Goal: Transaction & Acquisition: Register for event/course

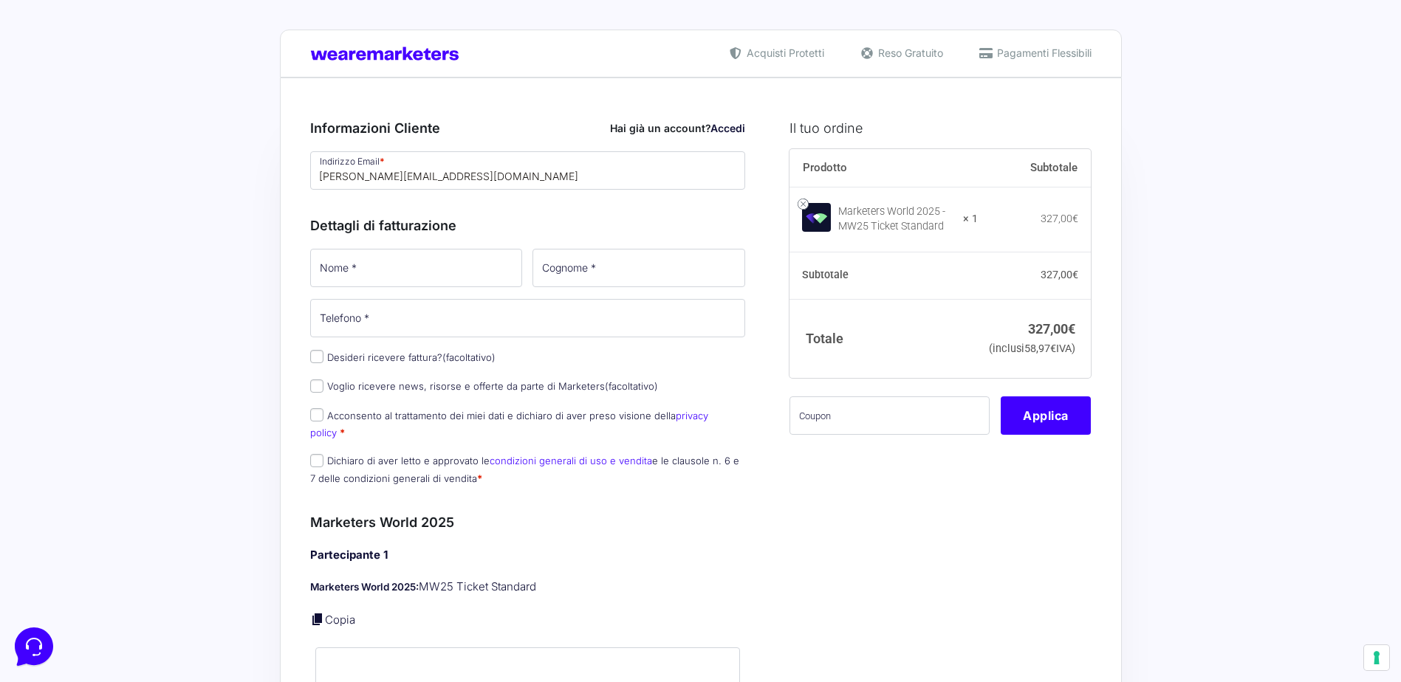
type input "[PERSON_NAME][EMAIL_ADDRESS][DOMAIN_NAME]"
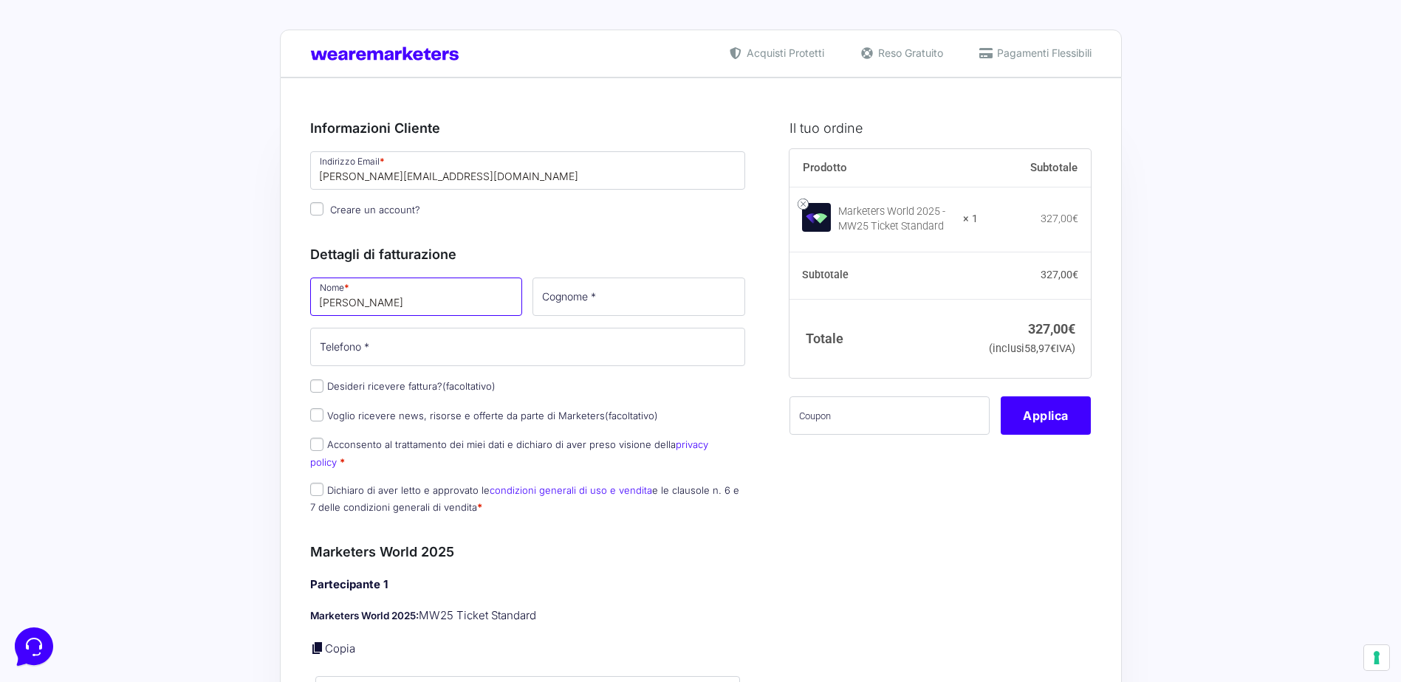
type input "[PERSON_NAME]"
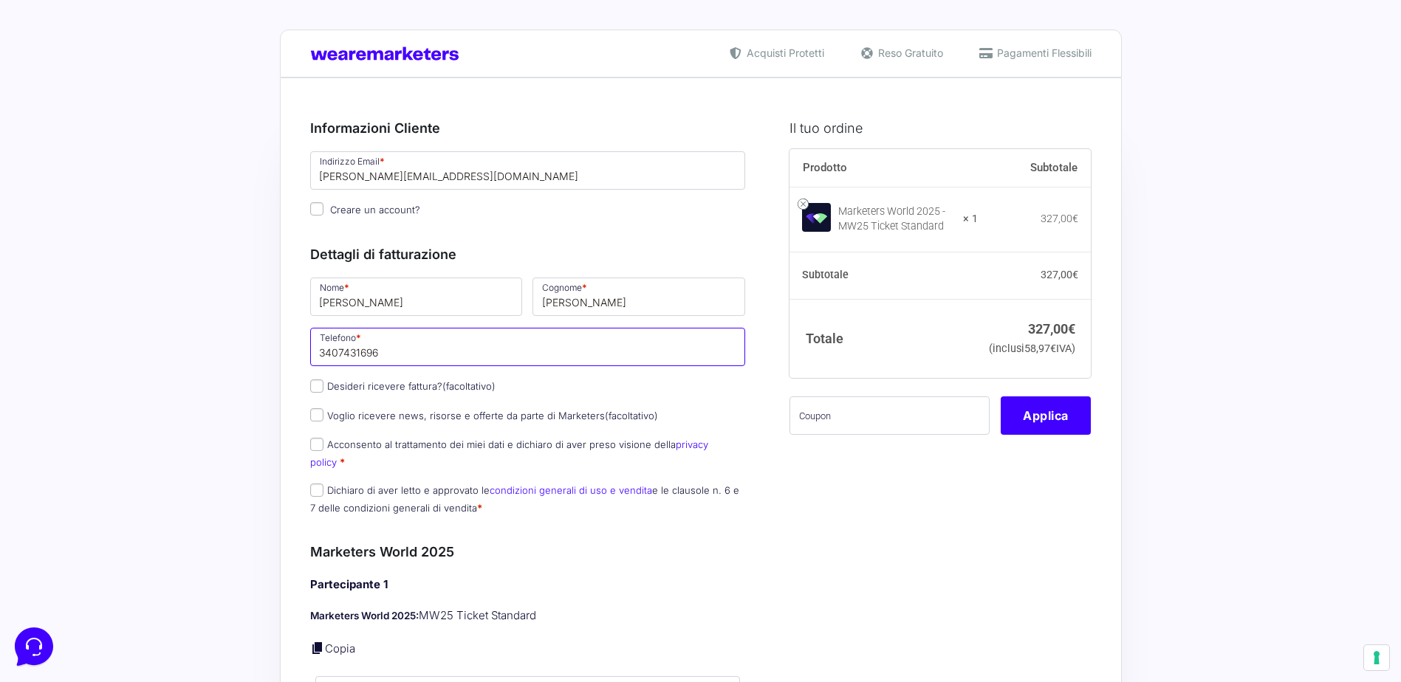
type input "3407431696"
click at [315, 387] on input "Desideri ricevere fattura? (facoltativo)" at bounding box center [316, 386] width 13 height 13
checkbox input "true"
select select "IT"
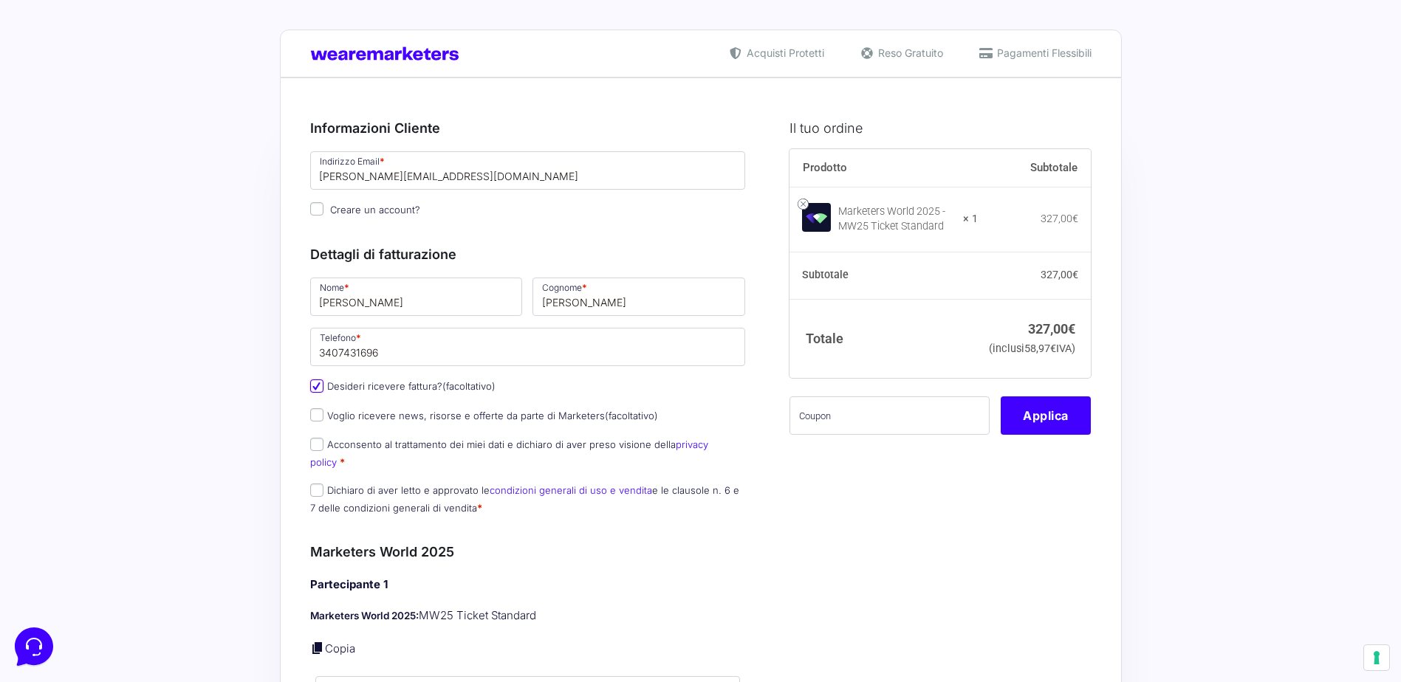
type input "0000000"
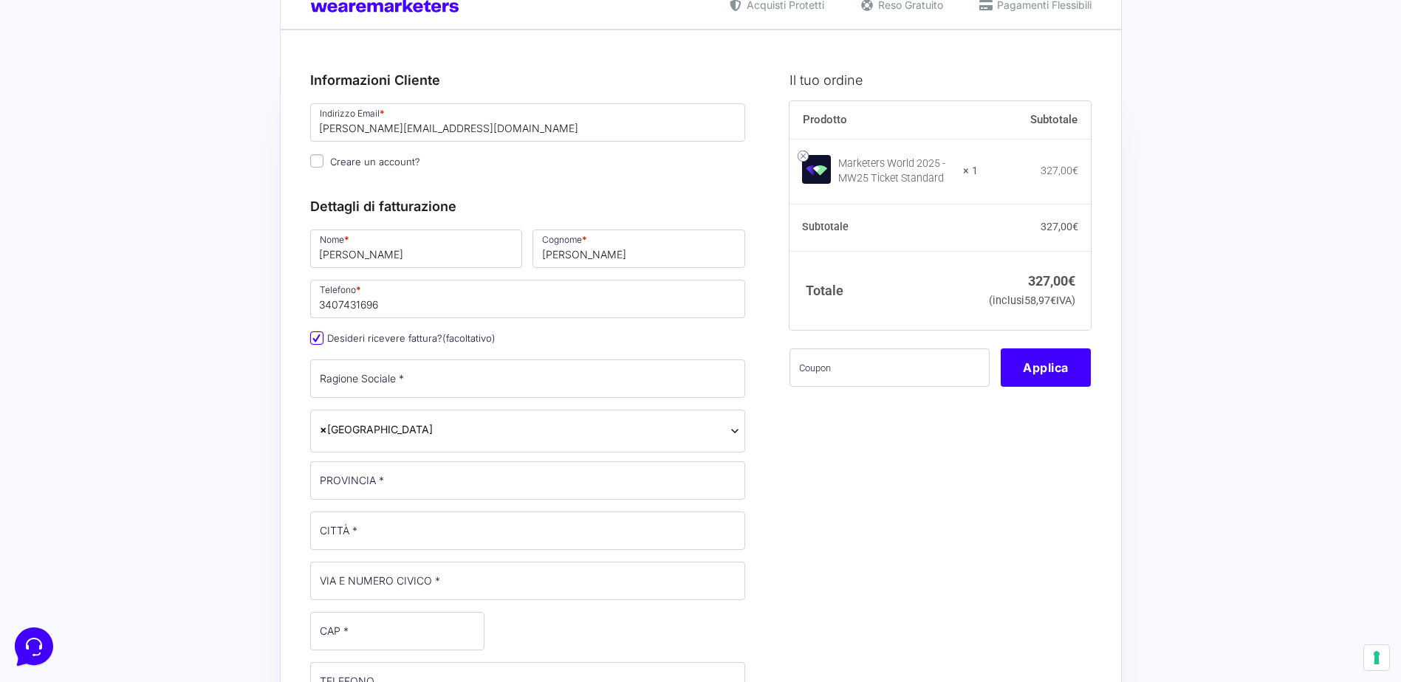
scroll to position [74, 0]
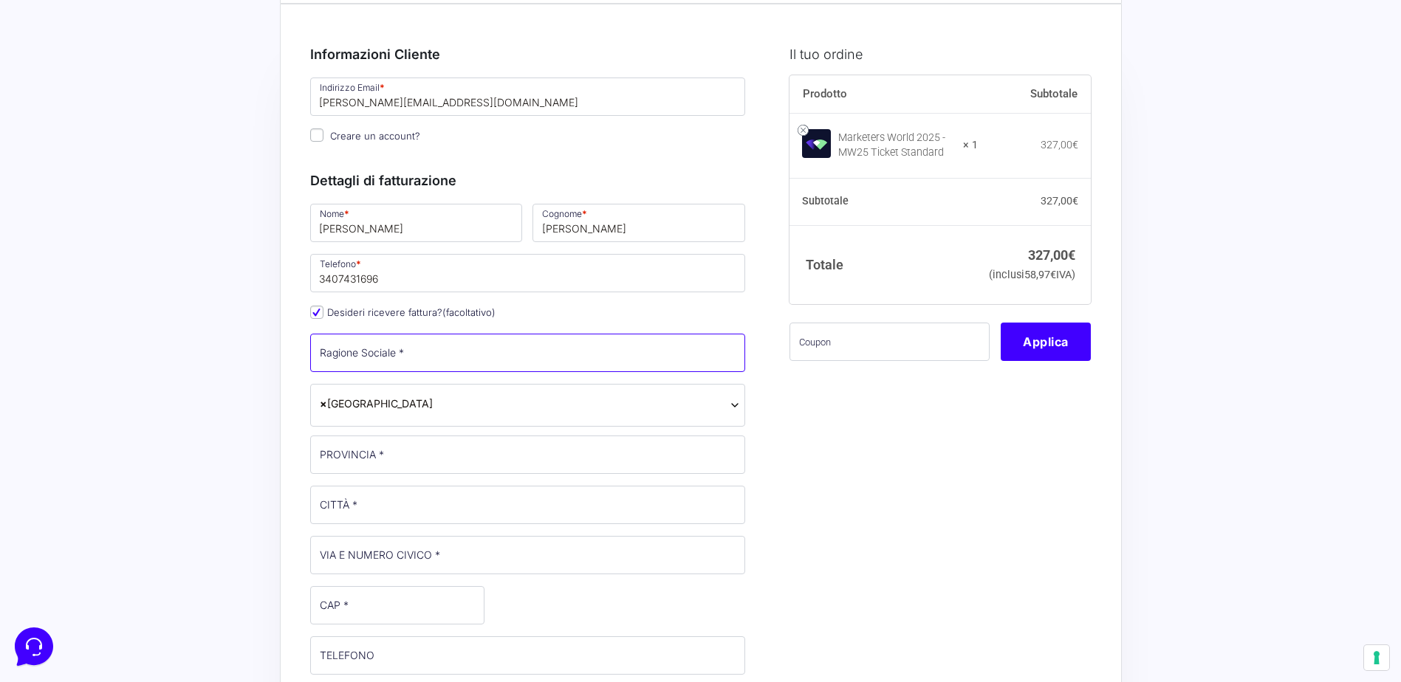
click at [411, 360] on input "Ragione Sociale *" at bounding box center [528, 353] width 436 height 38
type input "Verde S.r.l.s."
type input "PU"
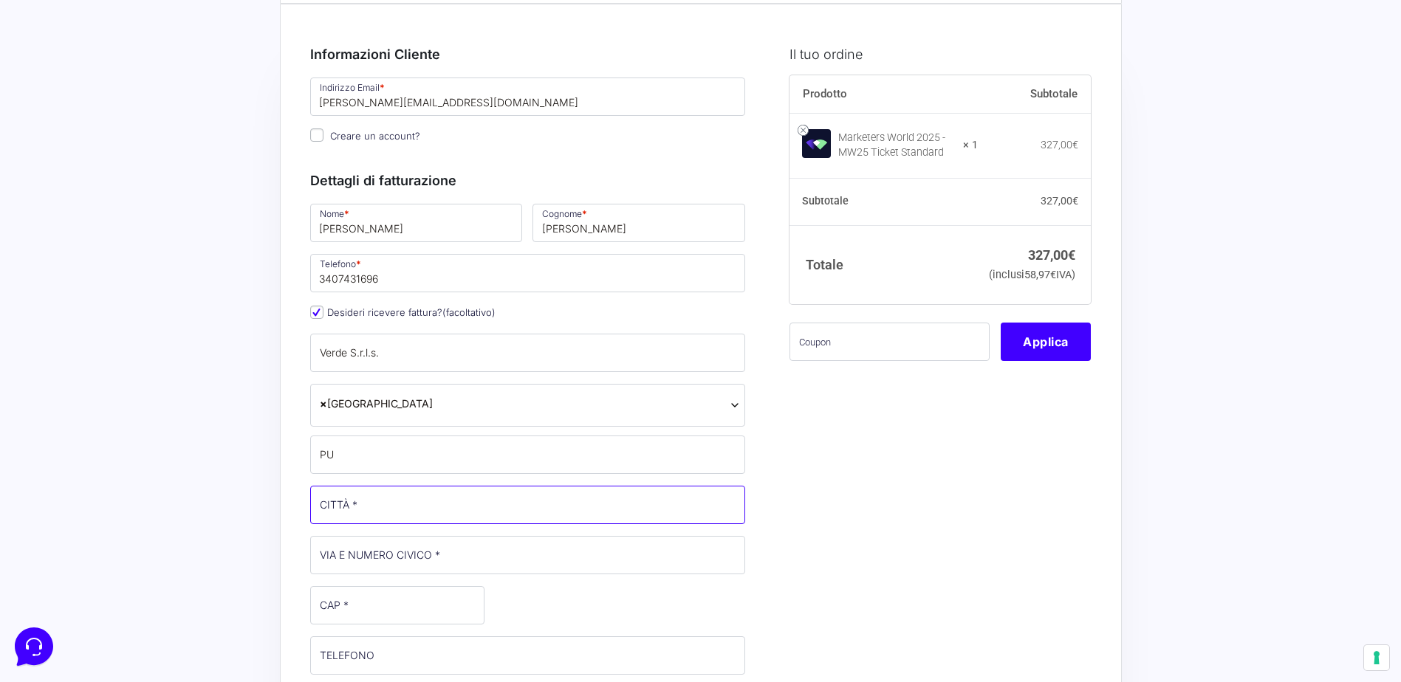
type input "Fano"
type input "Strada nazionale Adriatica sud 115/a"
type input "61032"
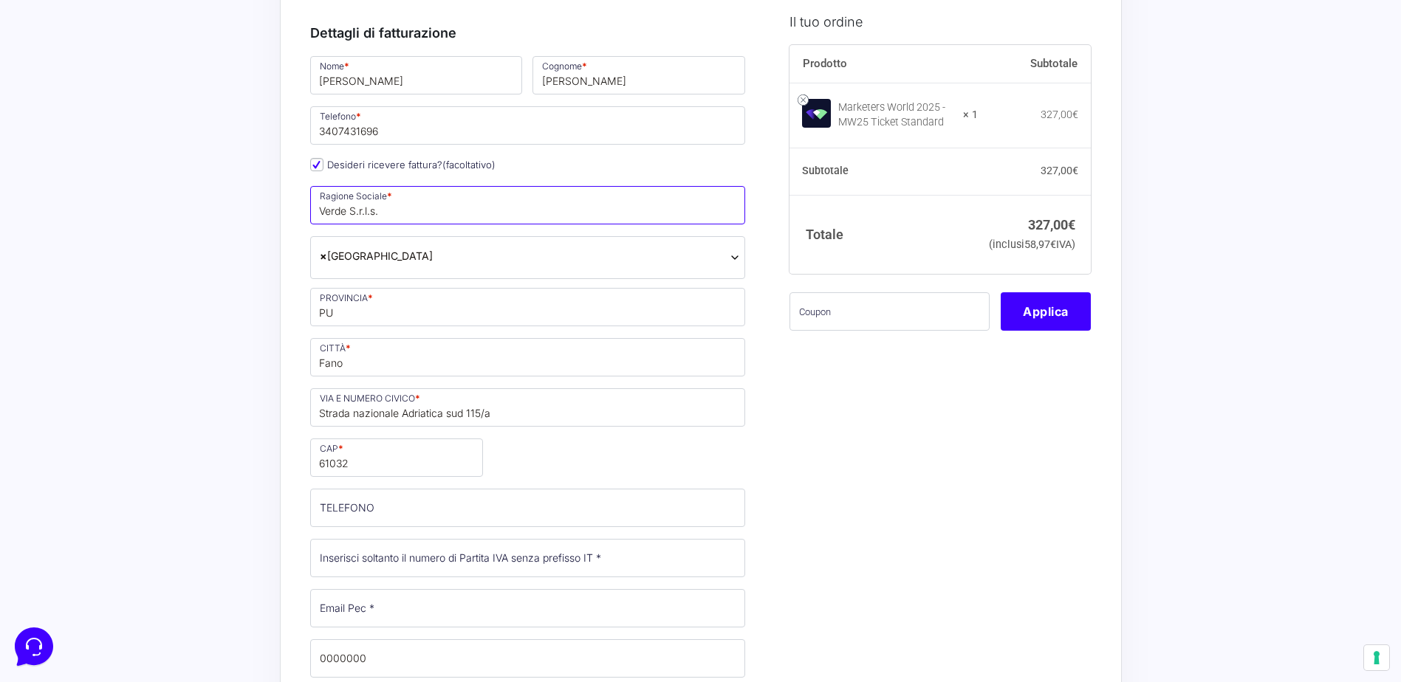
scroll to position [295, 0]
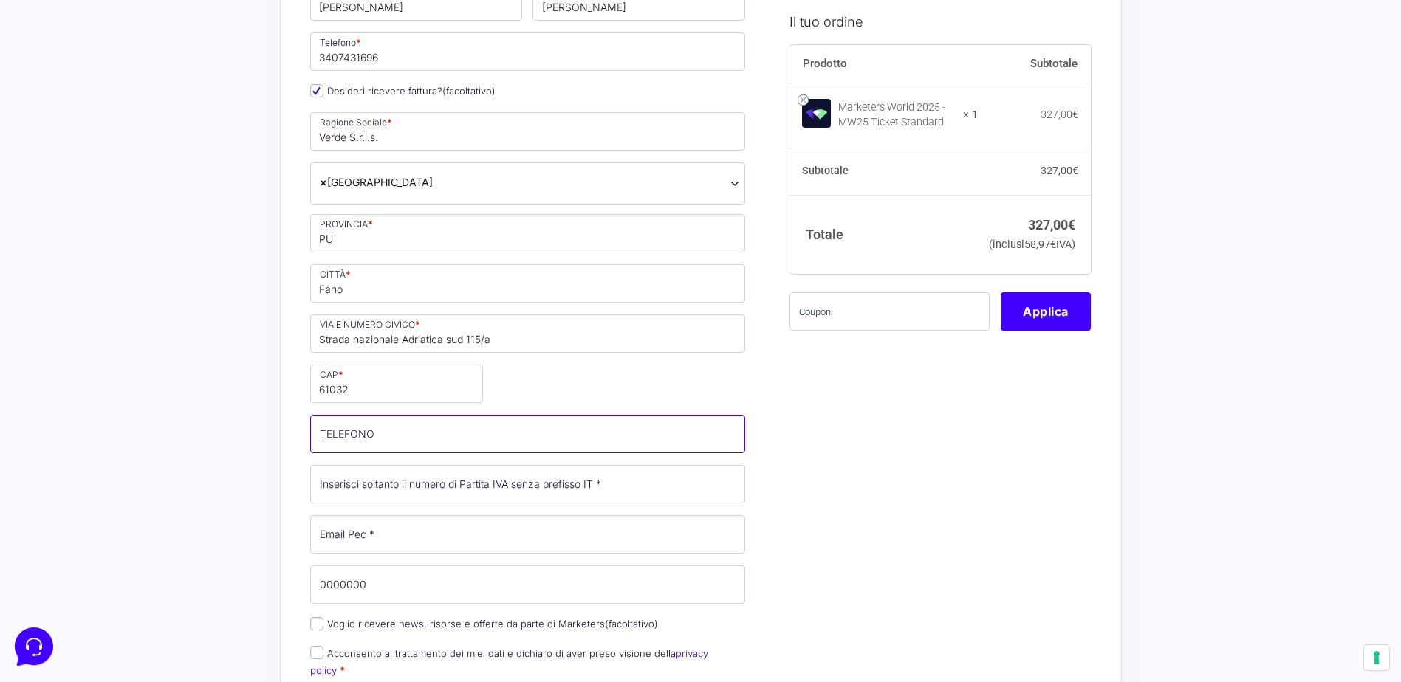
click at [402, 433] on input "TELEFONO (facoltativo)" at bounding box center [528, 434] width 436 height 38
type input "[PHONE_NUMBER]"
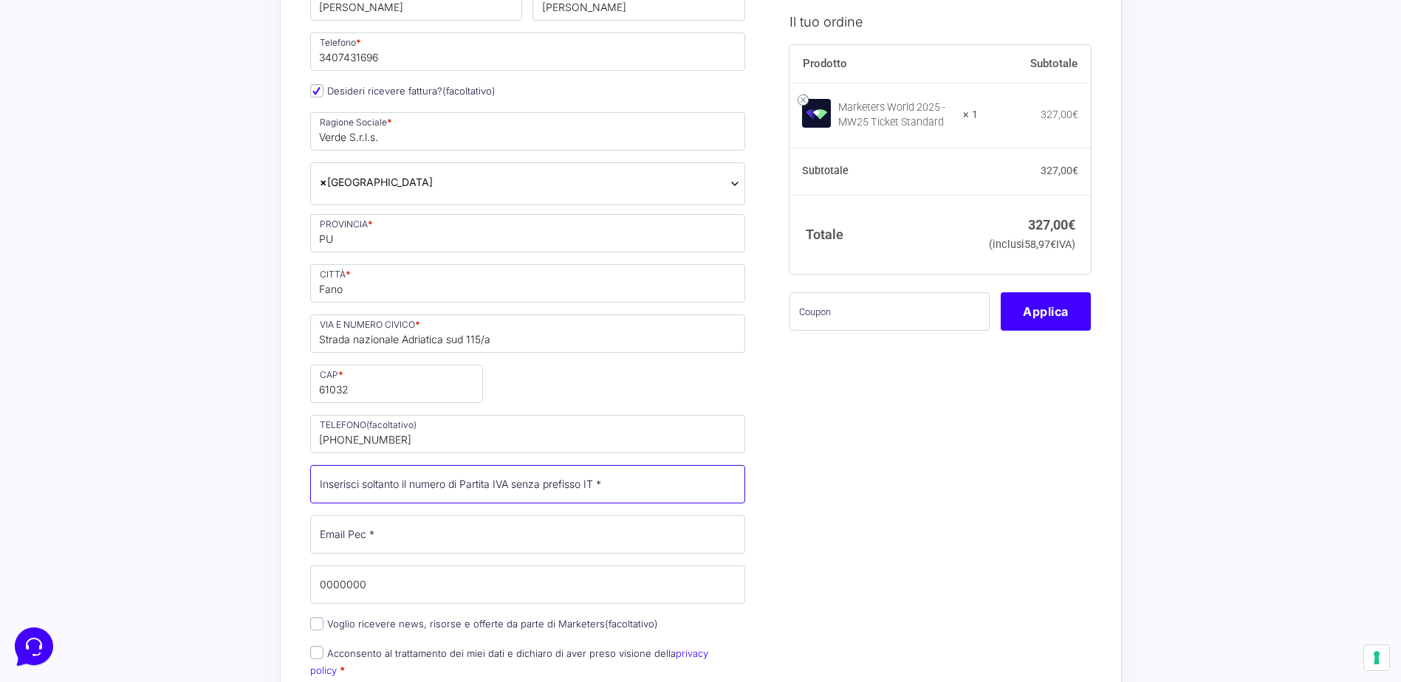
click at [453, 490] on input "Partita Iva *" at bounding box center [528, 484] width 436 height 38
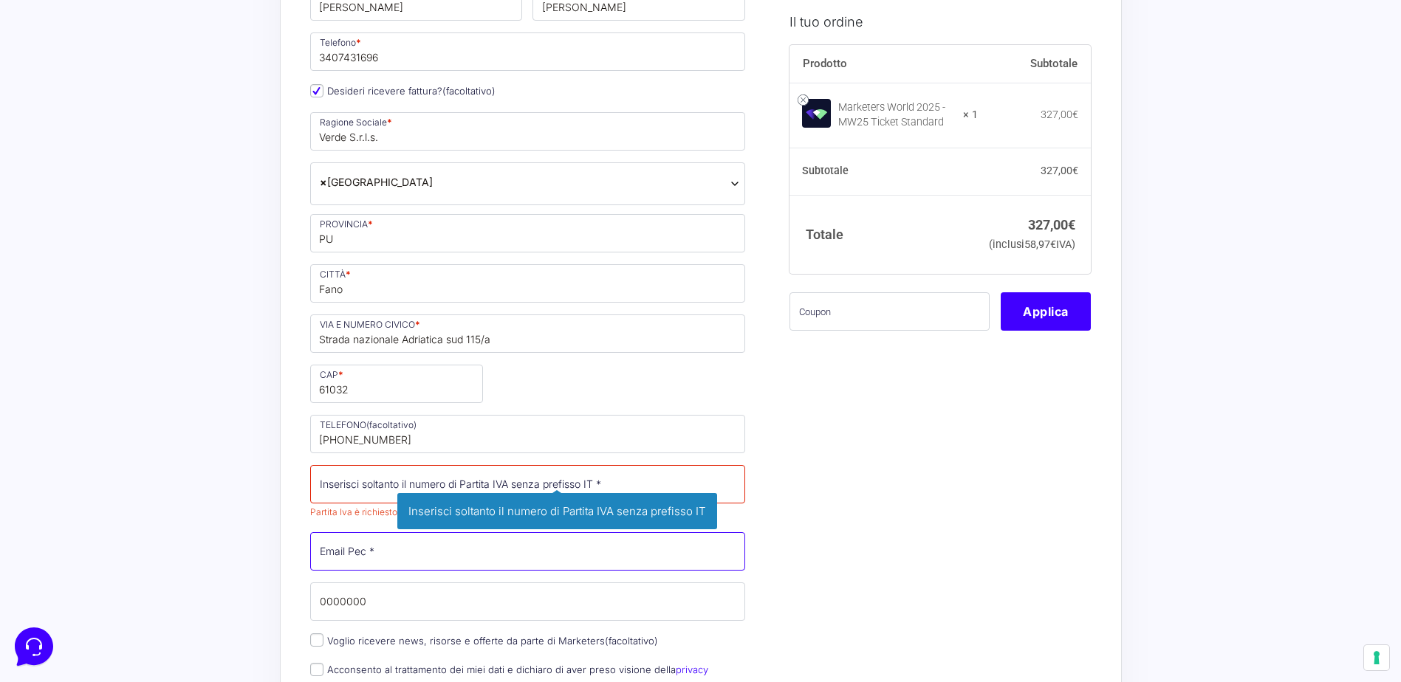
click at [377, 556] on input "Email Pec *" at bounding box center [528, 551] width 436 height 38
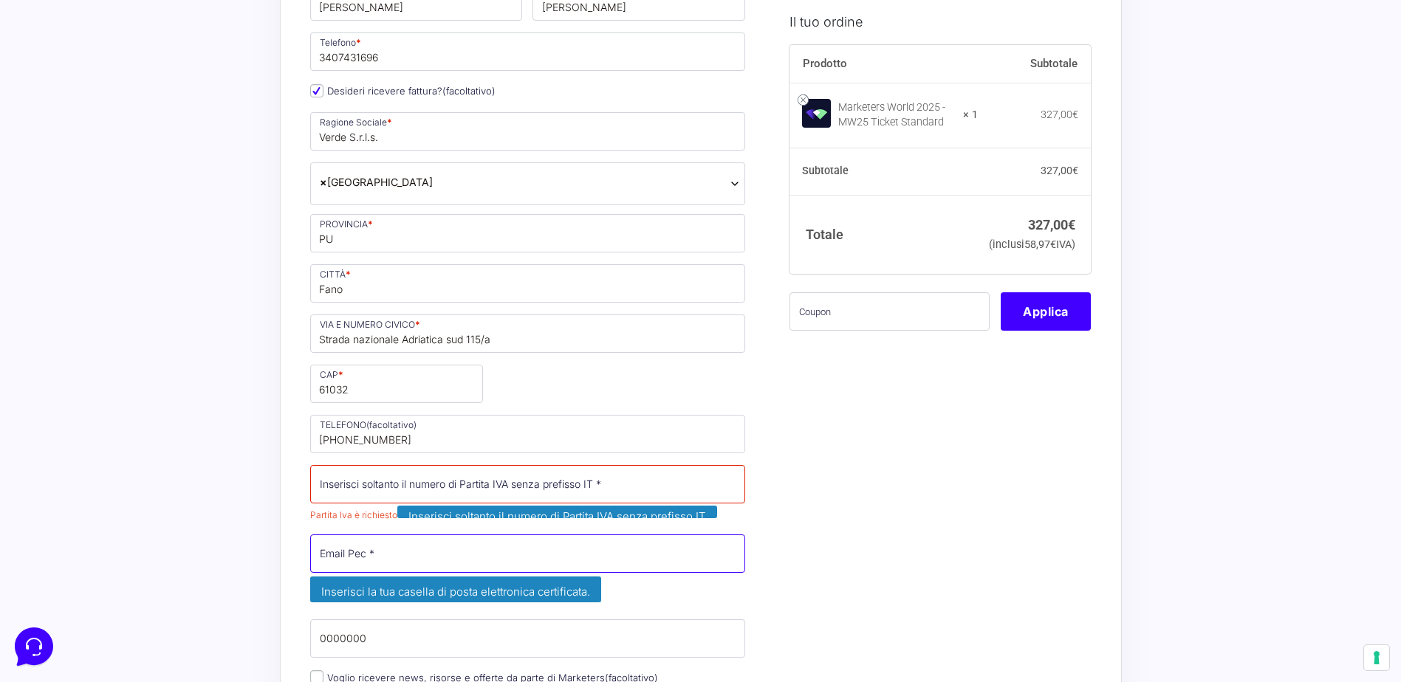
paste input "[EMAIL_ADDRESS][DOMAIN_NAME]"
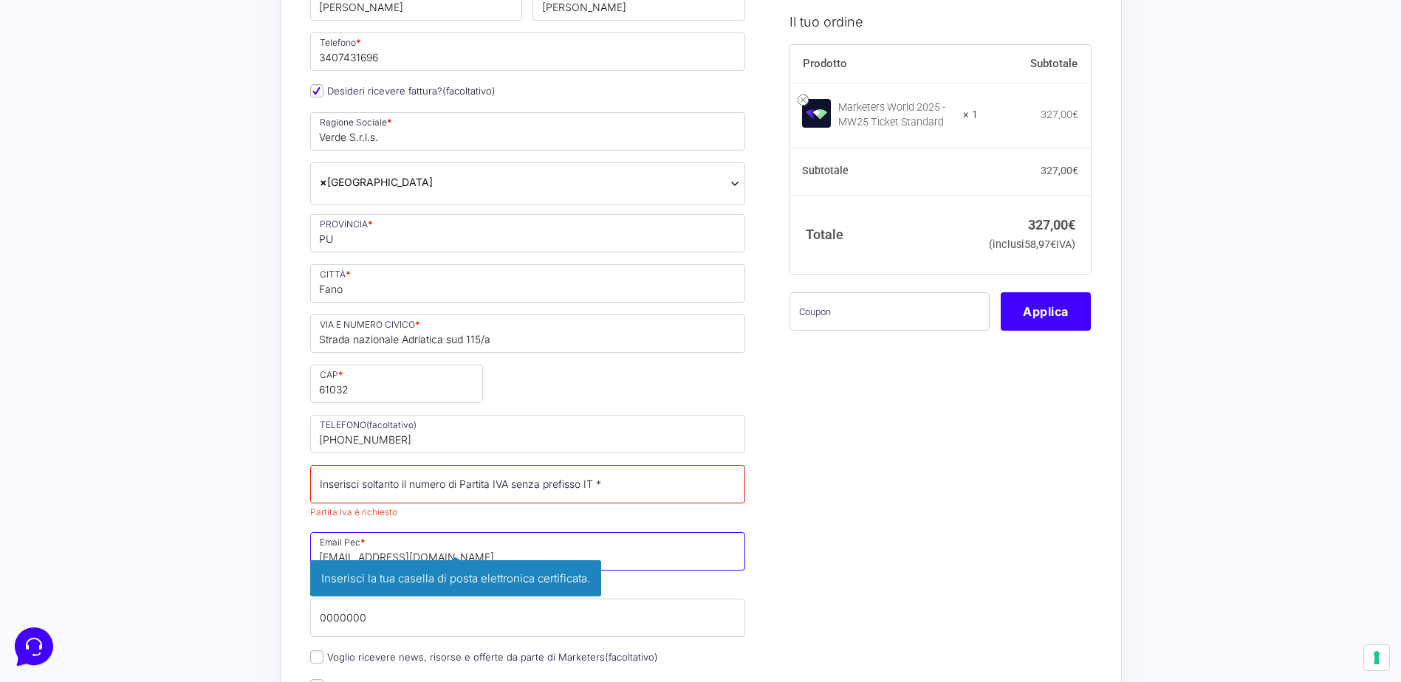
type input "[EMAIL_ADDRESS][DOMAIN_NAME]"
click at [507, 484] on input "Partita Iva *" at bounding box center [528, 484] width 436 height 38
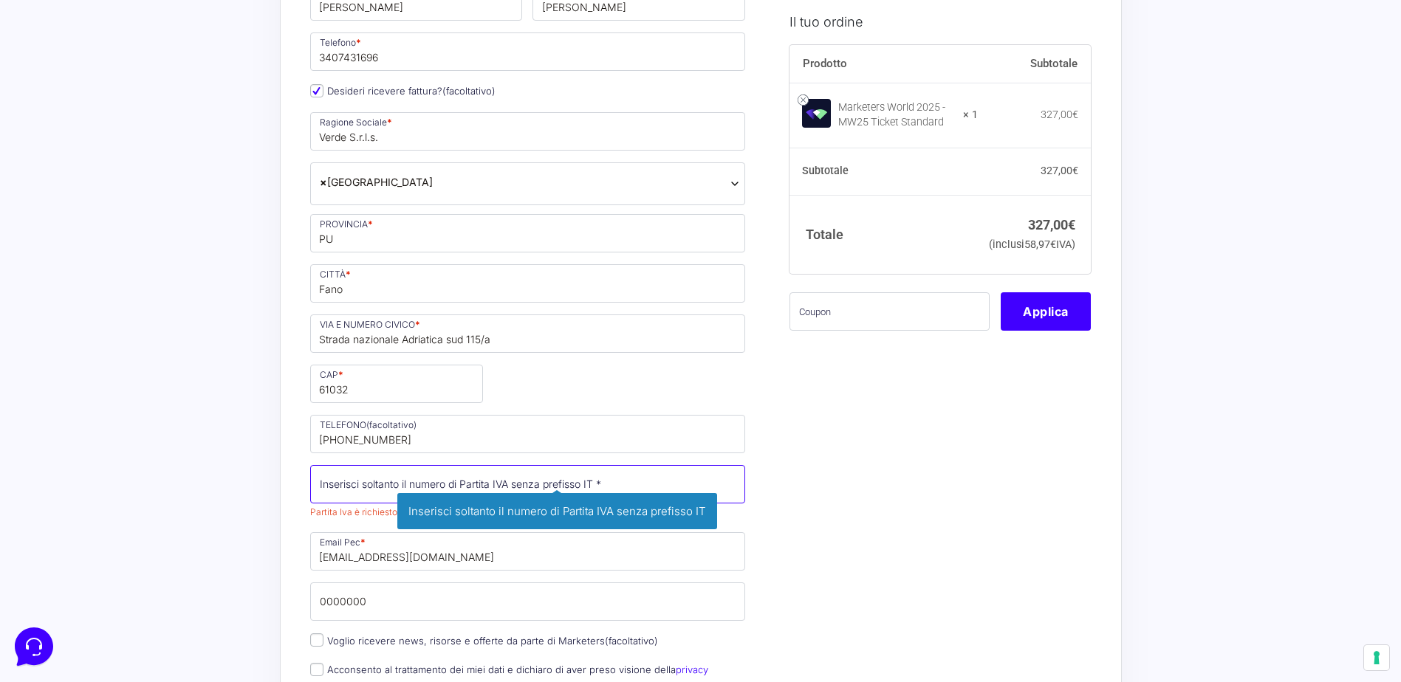
click at [515, 473] on input "Partita Iva *" at bounding box center [528, 484] width 436 height 38
click at [521, 486] on input "Partita Iva *" at bounding box center [528, 484] width 436 height 38
paste input "02827850419"
type input "02827850419"
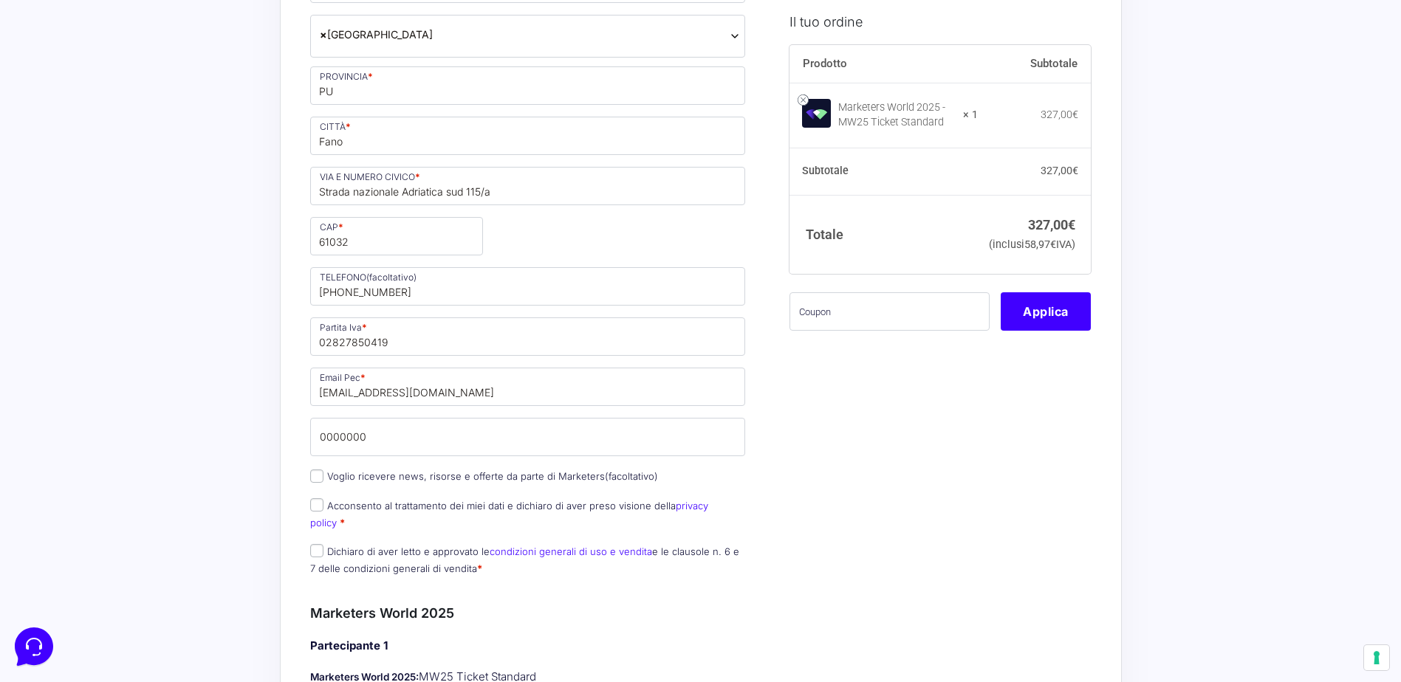
scroll to position [517, 0]
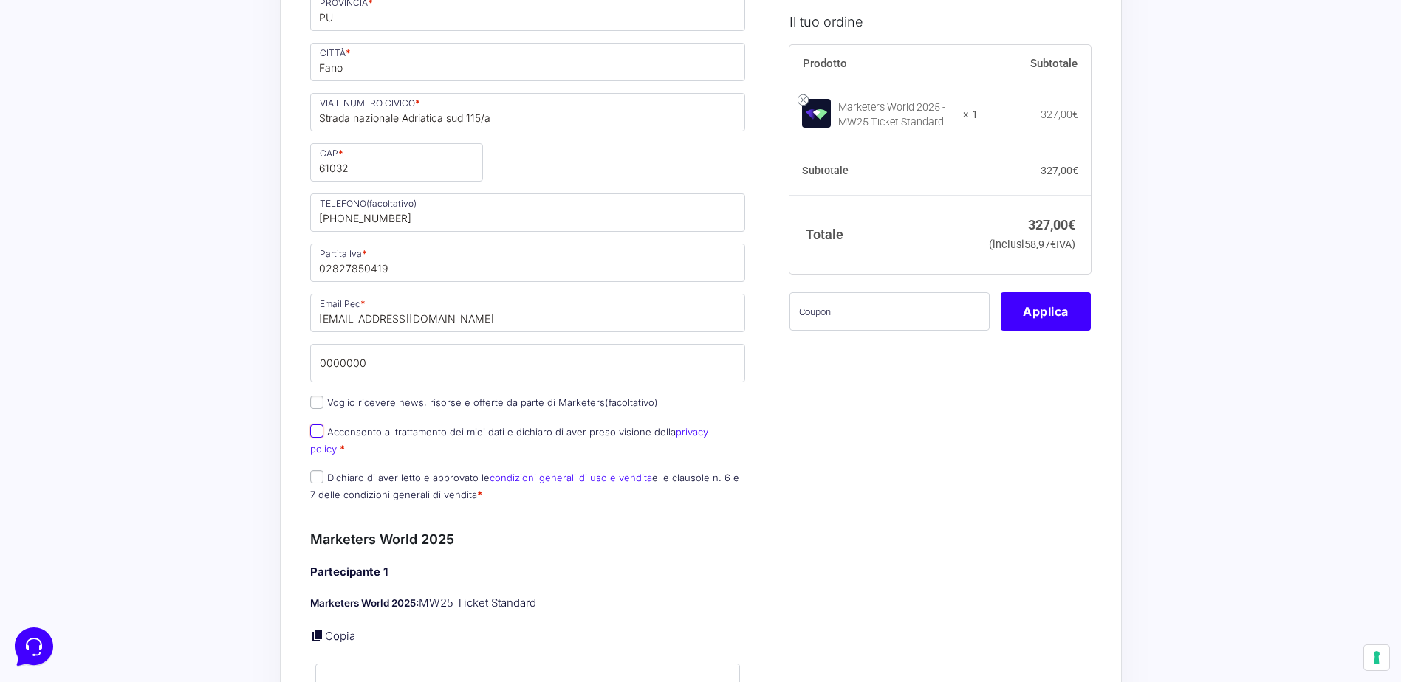
click at [312, 435] on input "Acconsento al trattamento dei miei dati e dichiaro di aver preso visione della …" at bounding box center [316, 431] width 13 height 13
checkbox input "true"
click at [317, 470] on input "Dichiaro di aver letto e approvato le condizioni generali di uso e vendita e le…" at bounding box center [316, 476] width 13 height 13
checkbox input "true"
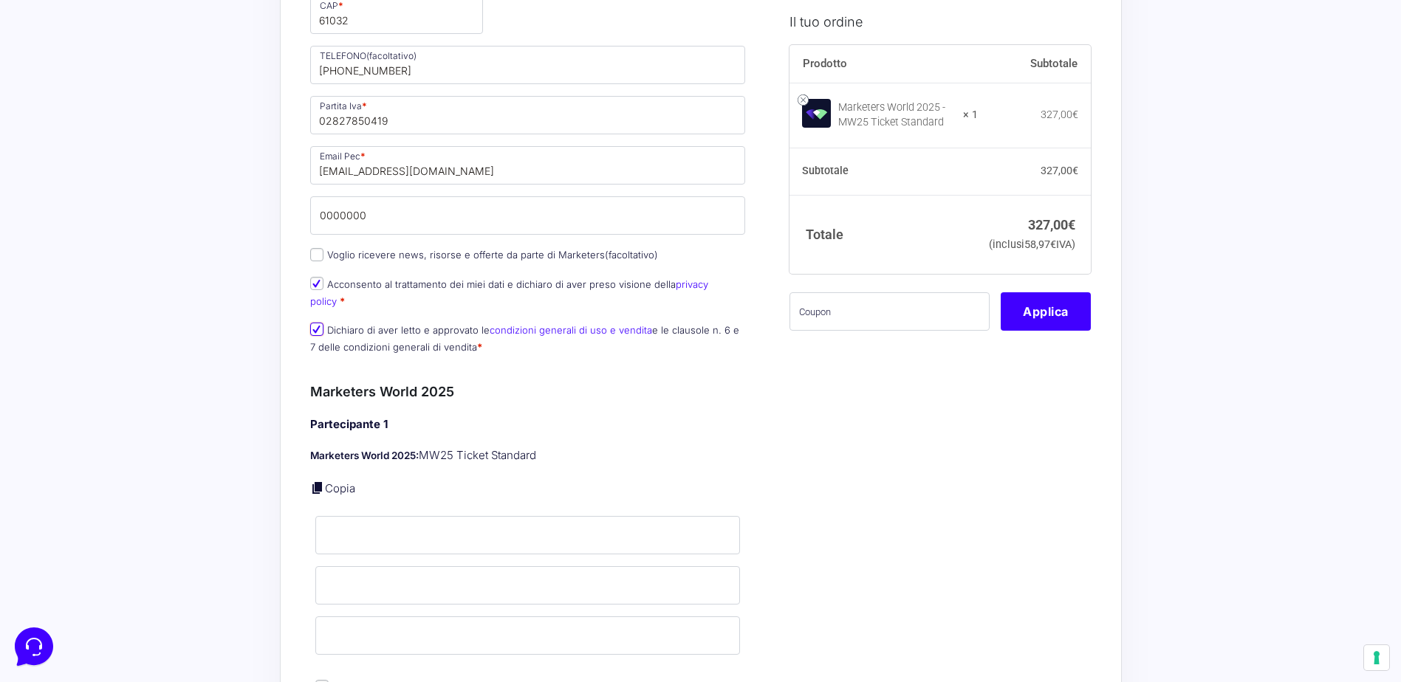
scroll to position [738, 0]
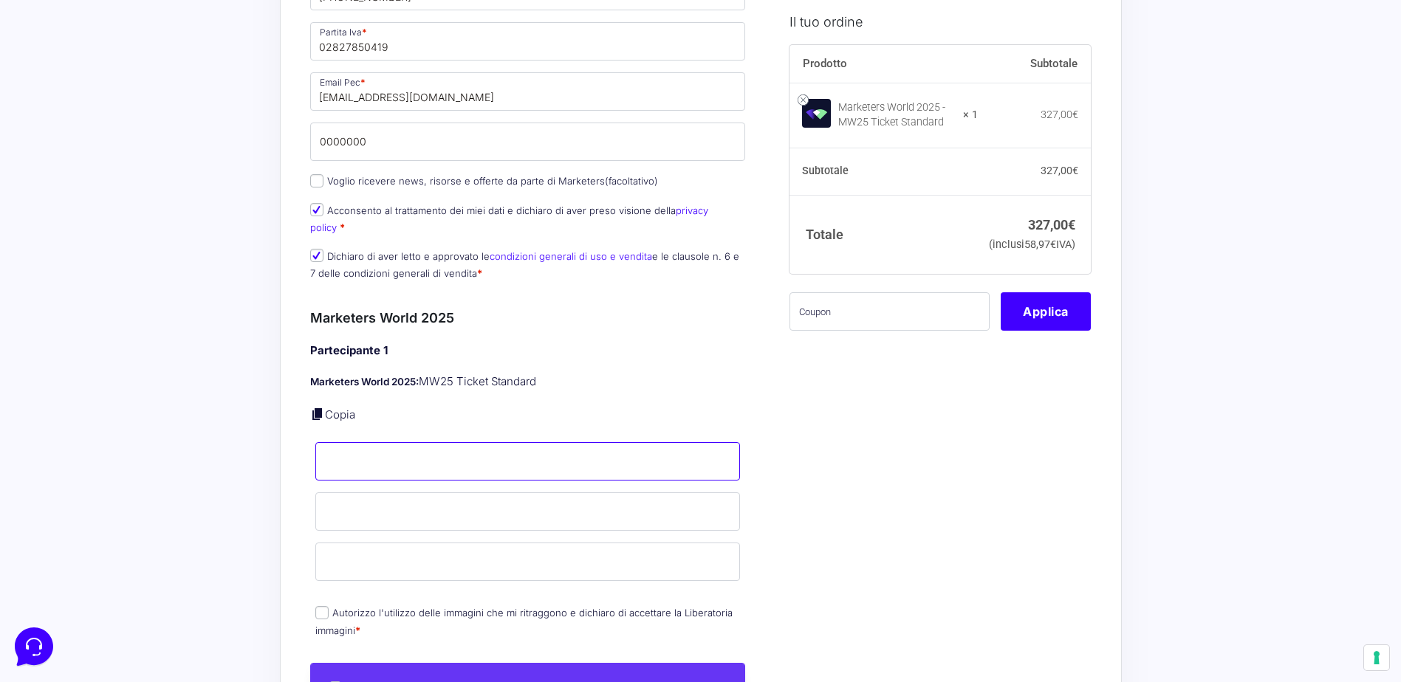
click at [365, 442] on input "Nome *" at bounding box center [527, 461] width 425 height 38
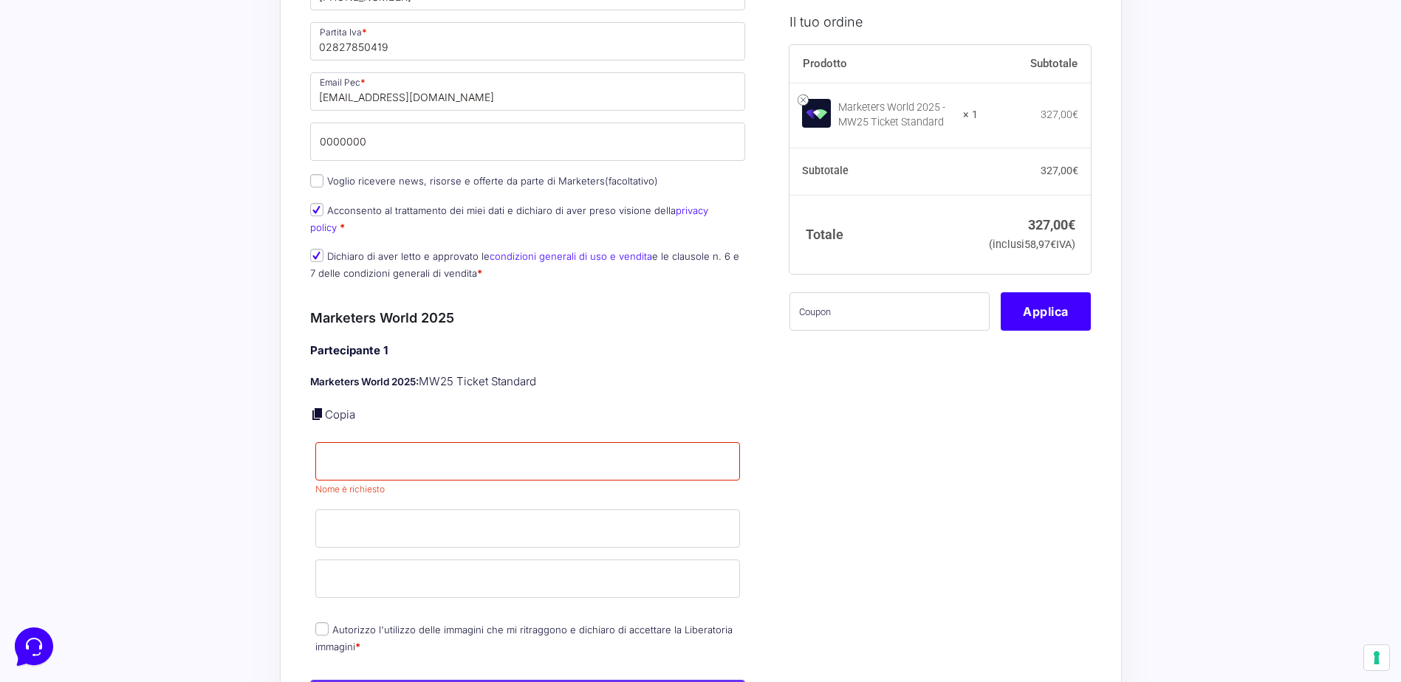
click at [417, 408] on div "Partecipante 1 Marketers World 2025: MW25 Ticket Standard Copia Nome * Nome è r…" at bounding box center [528, 500] width 436 height 315
click at [372, 442] on input "Nome *" at bounding box center [527, 461] width 425 height 38
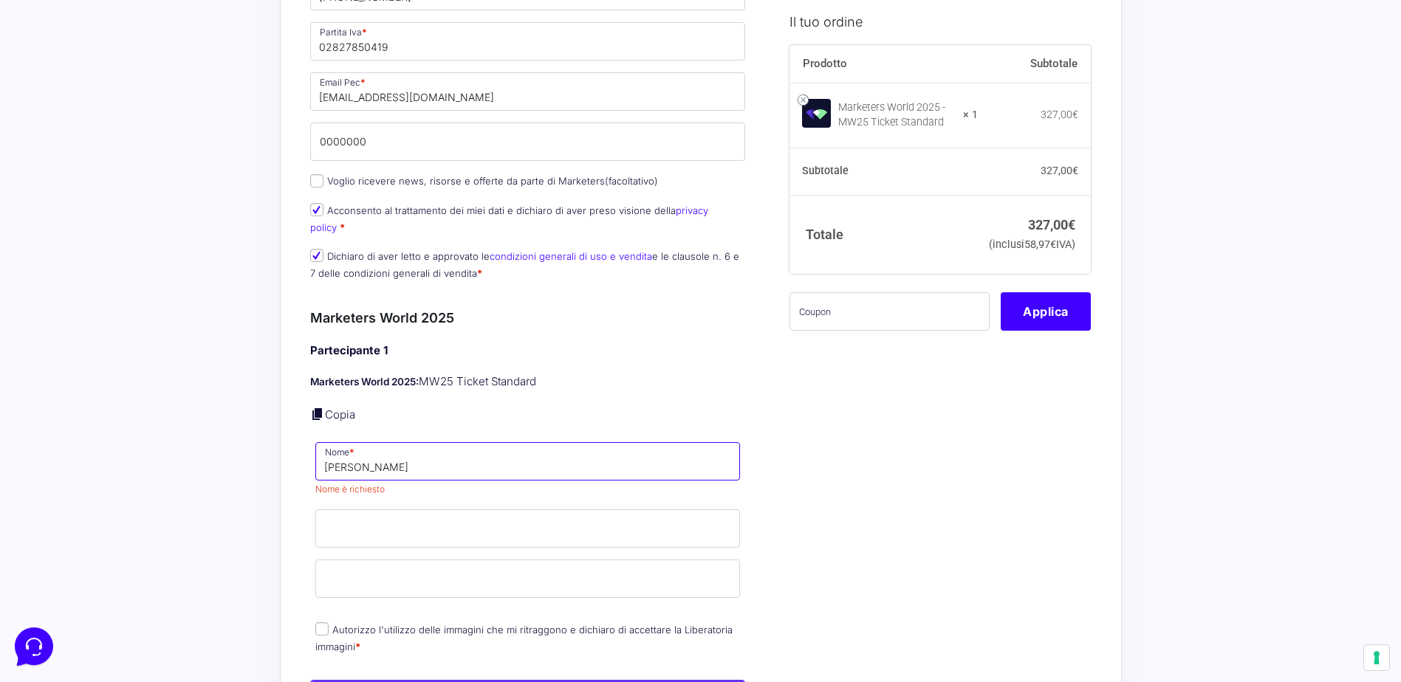
type input "[PERSON_NAME]"
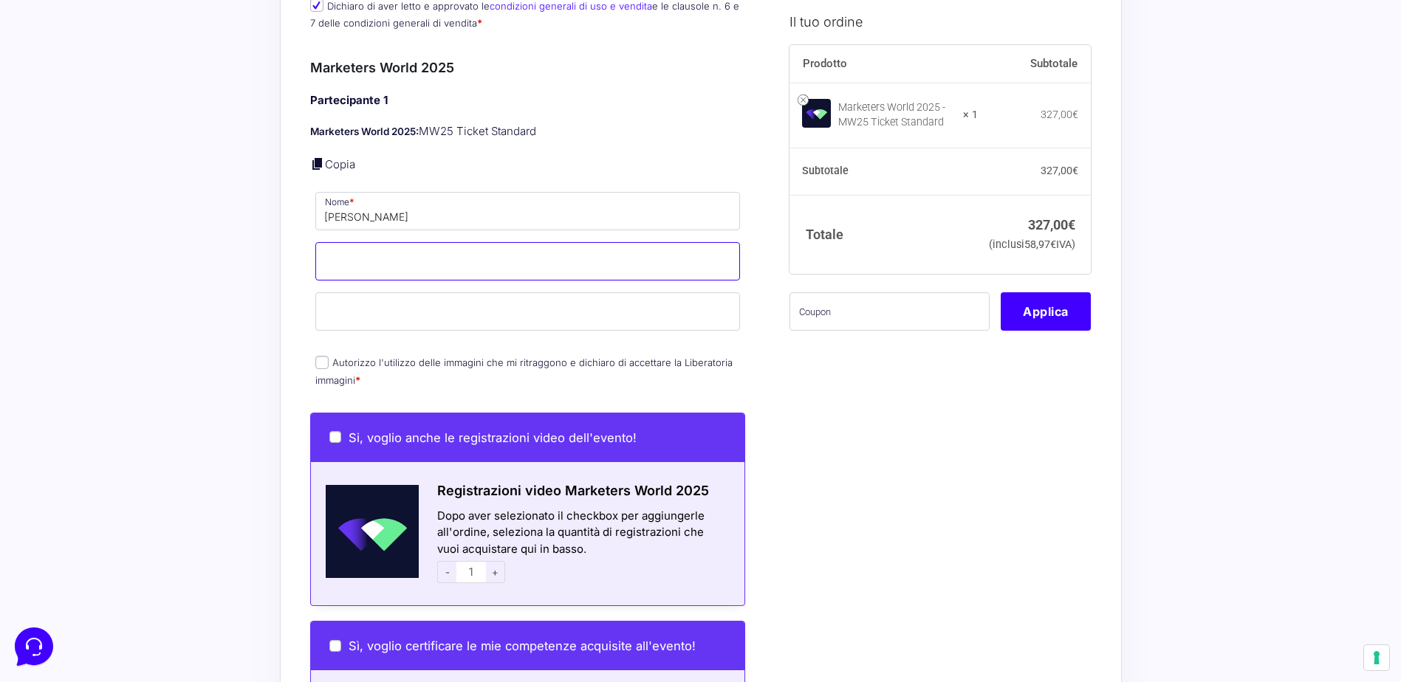
scroll to position [1034, 0]
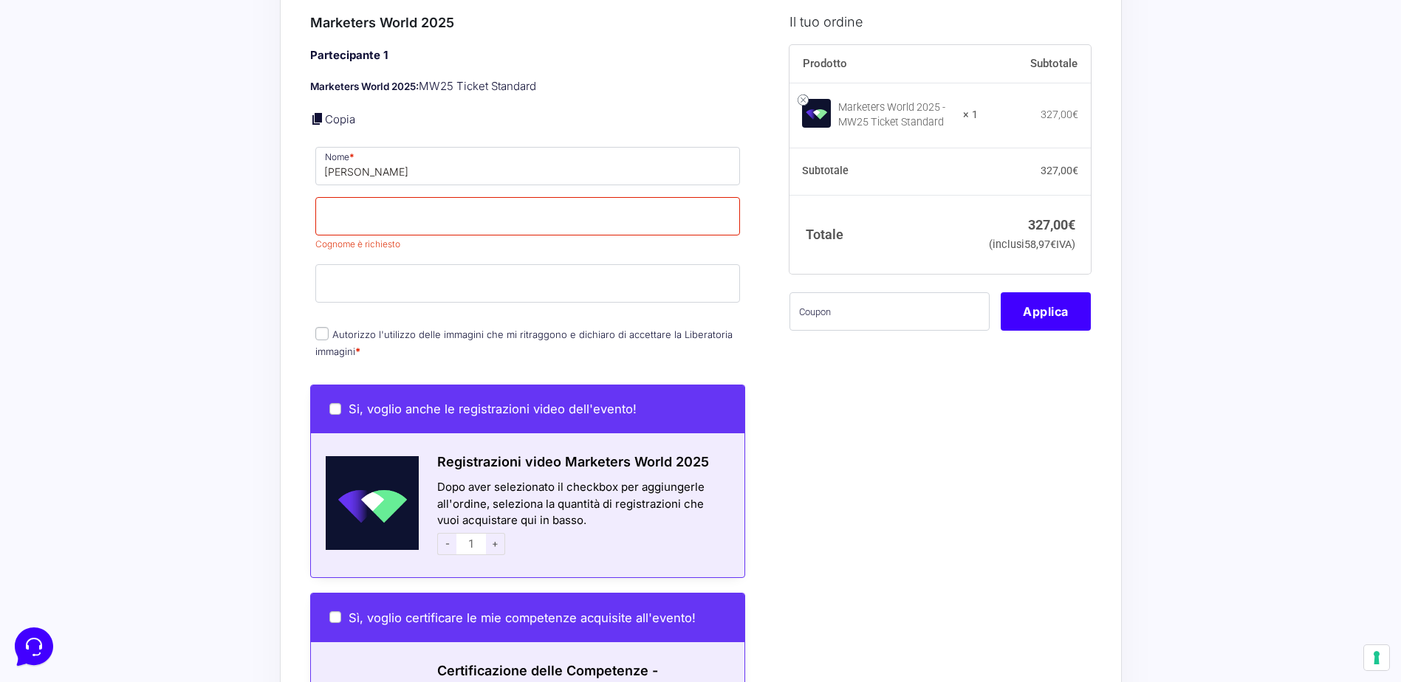
click at [312, 303] on div "Partecipante 1 Marketers World 2025: MW25 Ticket Standard Copia Nome * [PERSON_…" at bounding box center [528, 204] width 436 height 315
click at [321, 327] on input "Autorizzo l'utilizzo delle immagini che mi ritraggono e dichiaro di accettare l…" at bounding box center [321, 333] width 13 height 13
checkbox input "true"
drag, startPoint x: 425, startPoint y: 138, endPoint x: 425, endPoint y: 145, distance: 7.4
click at [425, 147] on input "[PERSON_NAME]" at bounding box center [527, 166] width 425 height 38
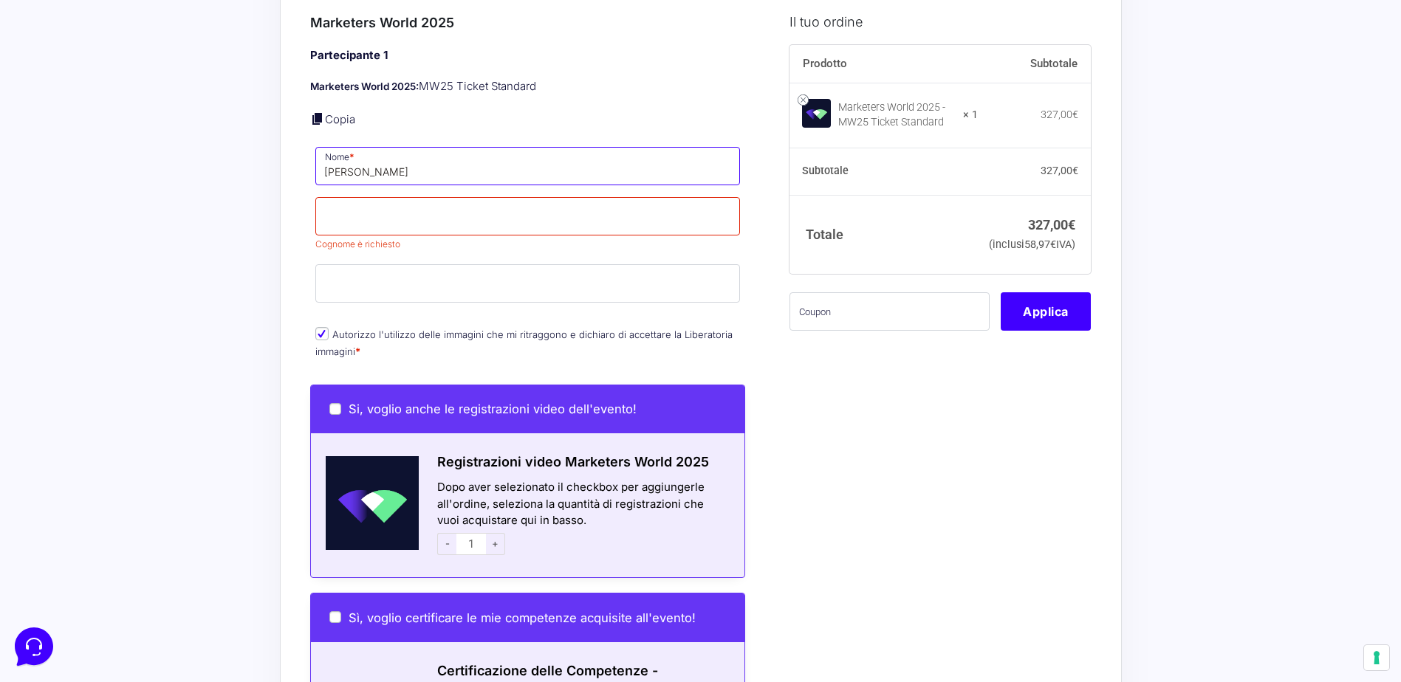
drag, startPoint x: 427, startPoint y: 148, endPoint x: 285, endPoint y: 157, distance: 142.1
click at [285, 157] on div "Riepilogo Ordine 327,00 € Prodotto Subtotale Marketers World 2025 - MW25 Ticket…" at bounding box center [701, 179] width 842 height 2270
type input "[PERSON_NAME]"
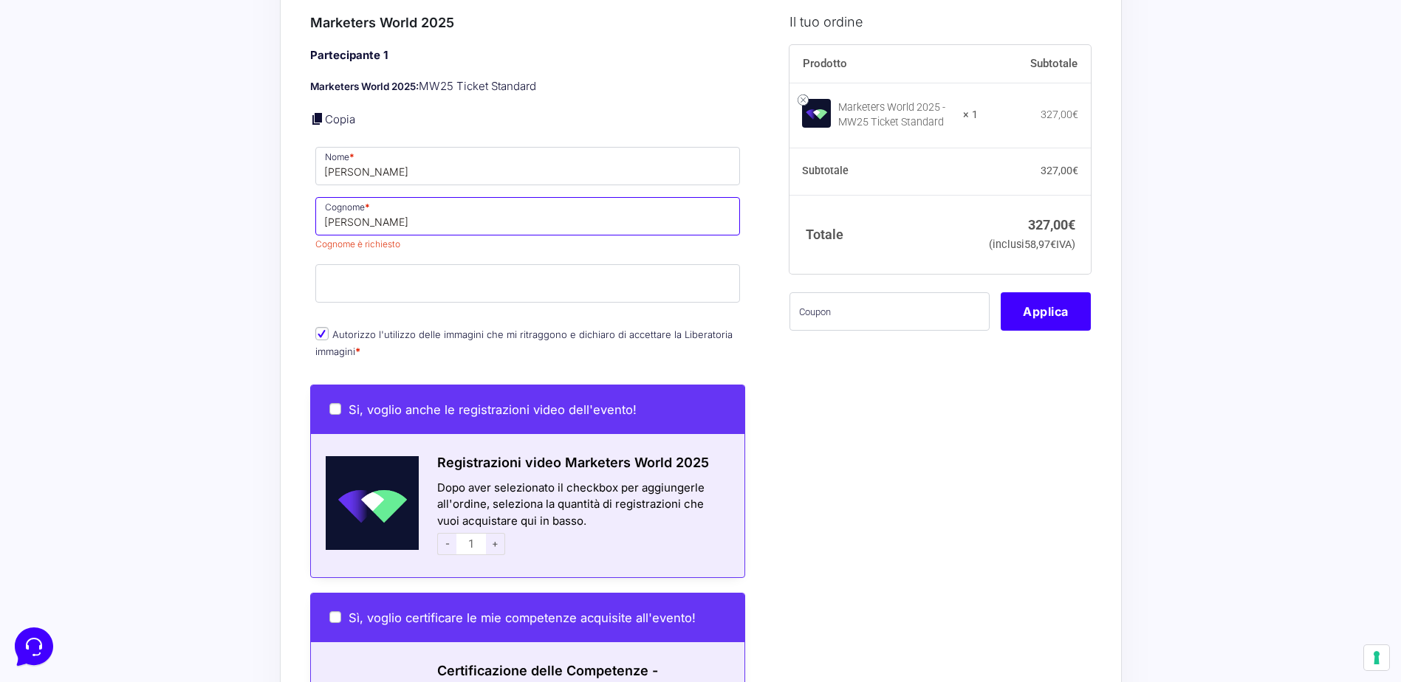
type input "[PERSON_NAME]"
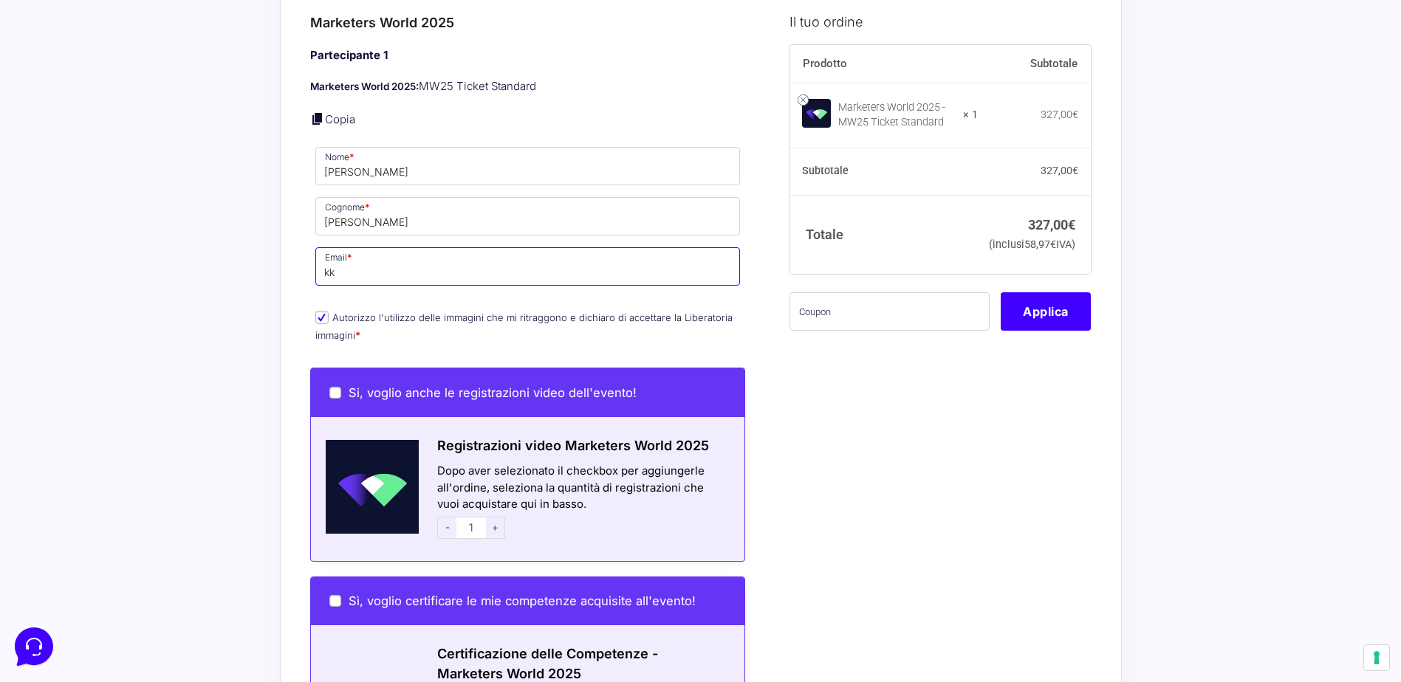
type input "k"
type input "[PERSON_NAME][EMAIL_ADDRESS][DOMAIN_NAME]"
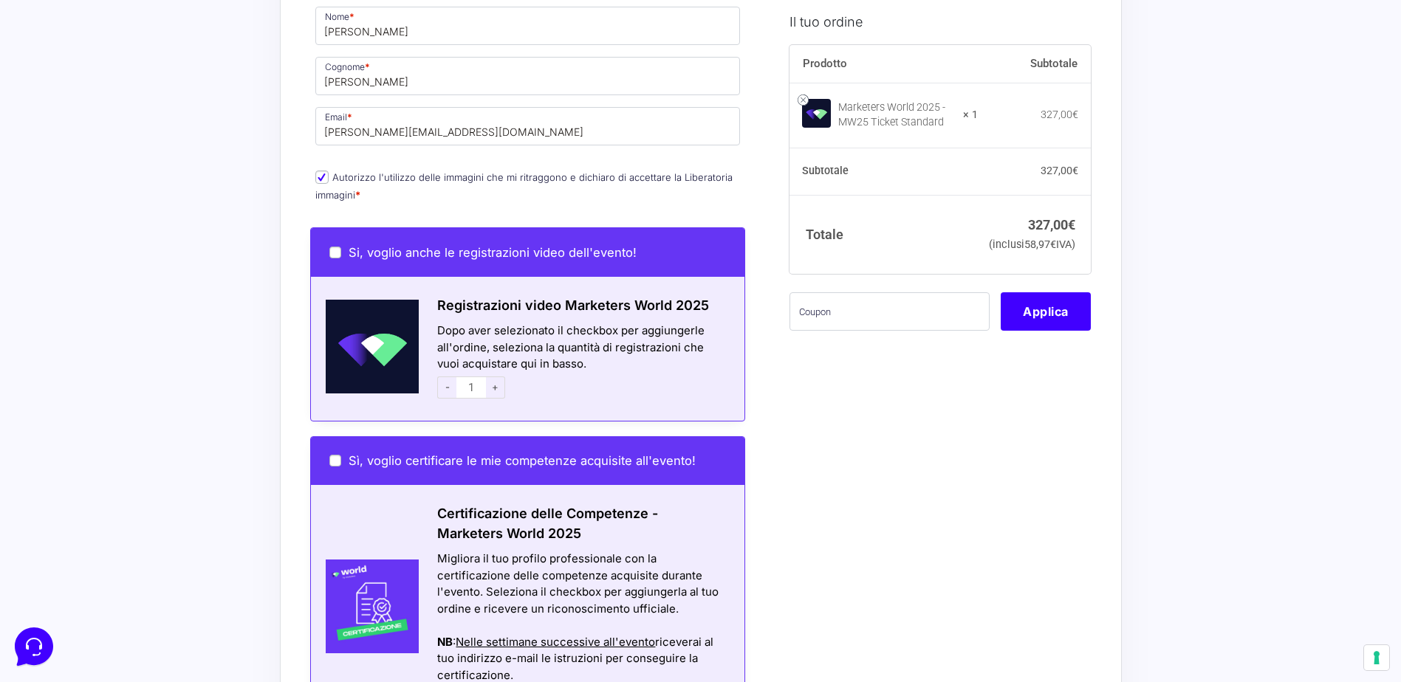
scroll to position [1181, 0]
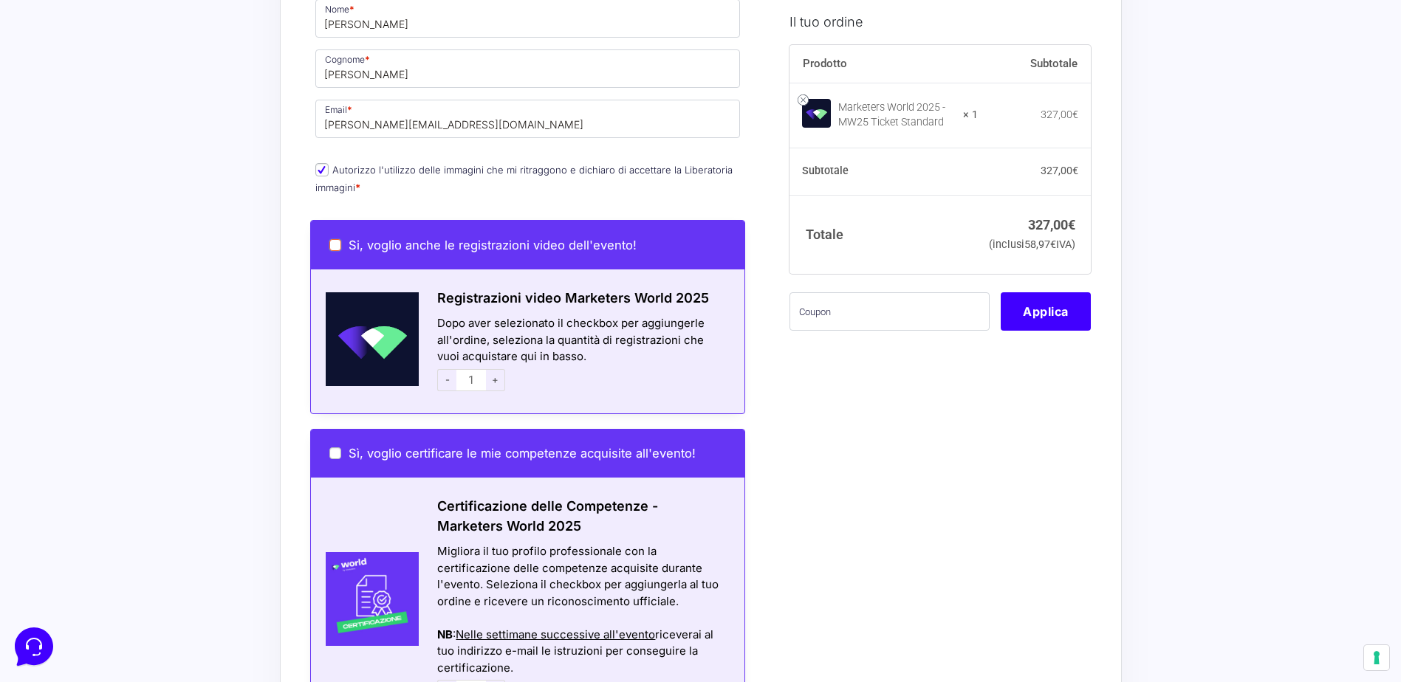
click at [336, 239] on input "Si, voglio anche le registrazioni video dell'evento!" at bounding box center [335, 245] width 12 height 12
checkbox input "true"
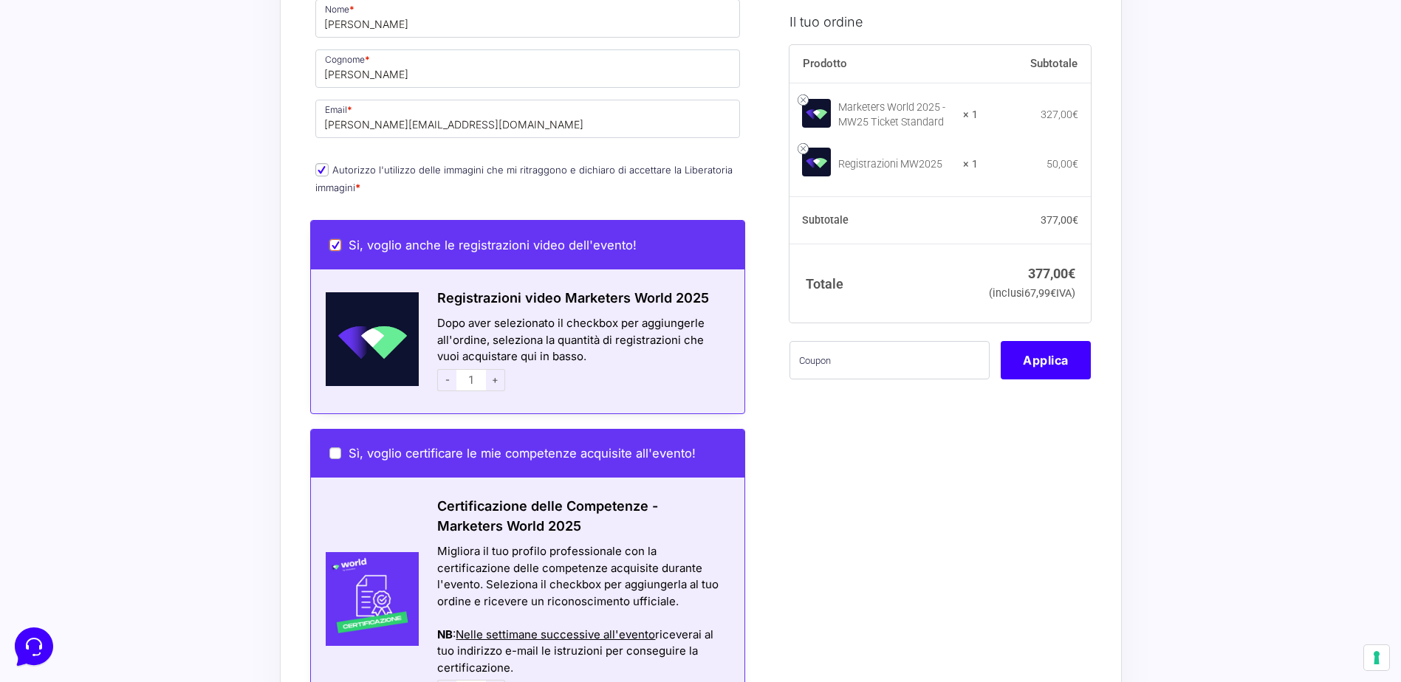
click at [335, 239] on input "Si, voglio anche le registrazioni video dell'evento!" at bounding box center [335, 245] width 12 height 12
checkbox input "false"
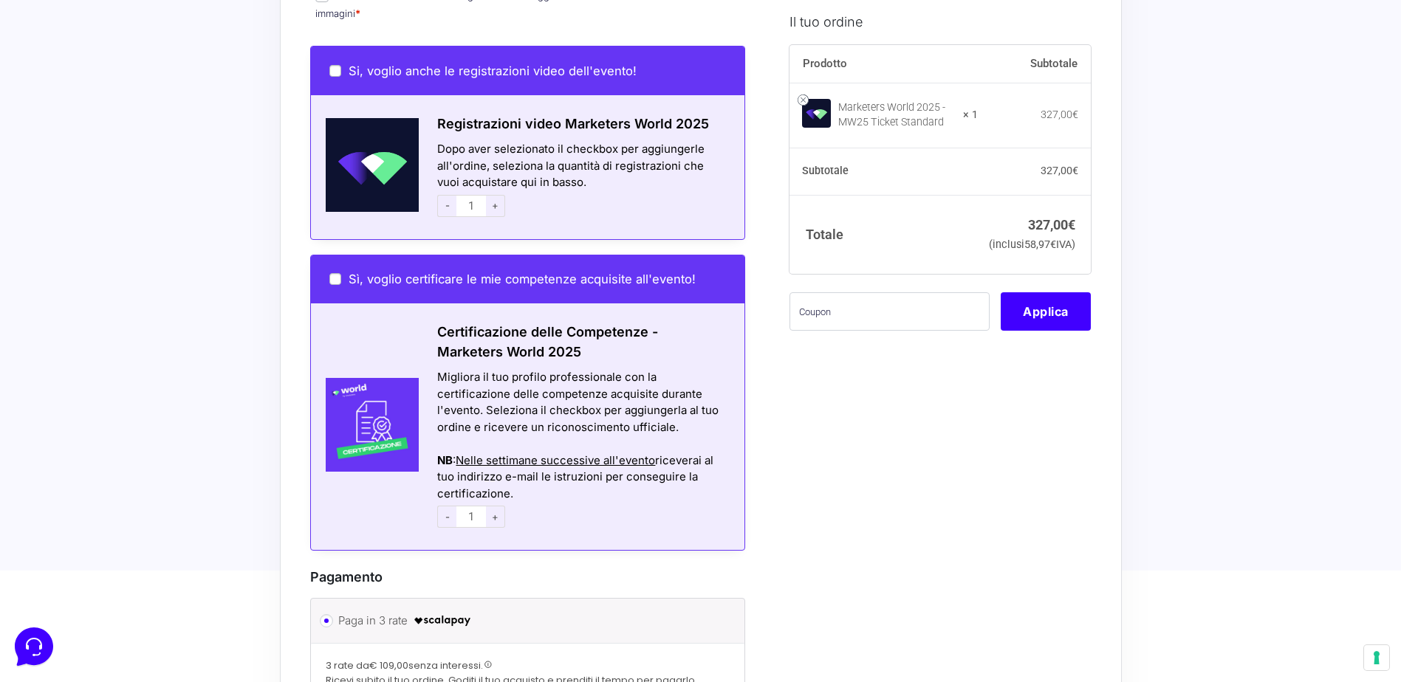
scroll to position [1403, 0]
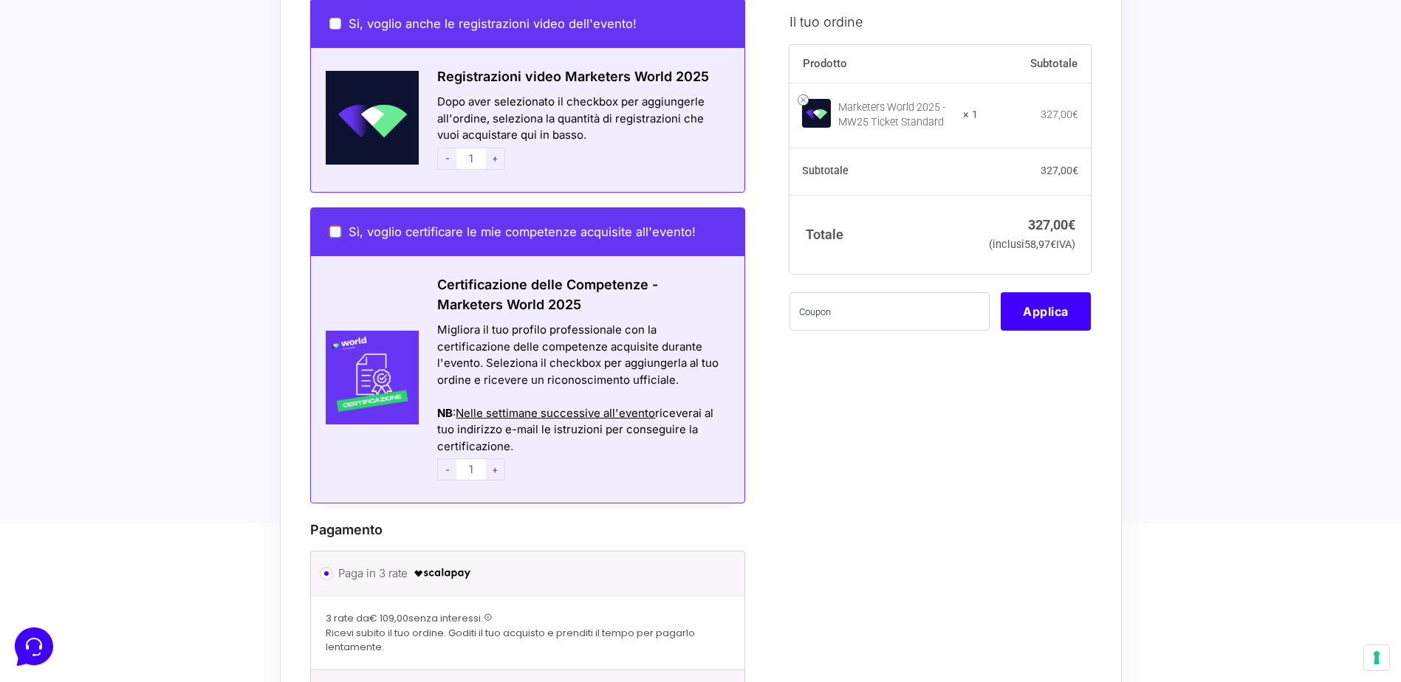
click at [335, 226] on input "Sì, voglio certificare le mie competenze acquisite all'evento!" at bounding box center [335, 232] width 12 height 12
checkbox input "true"
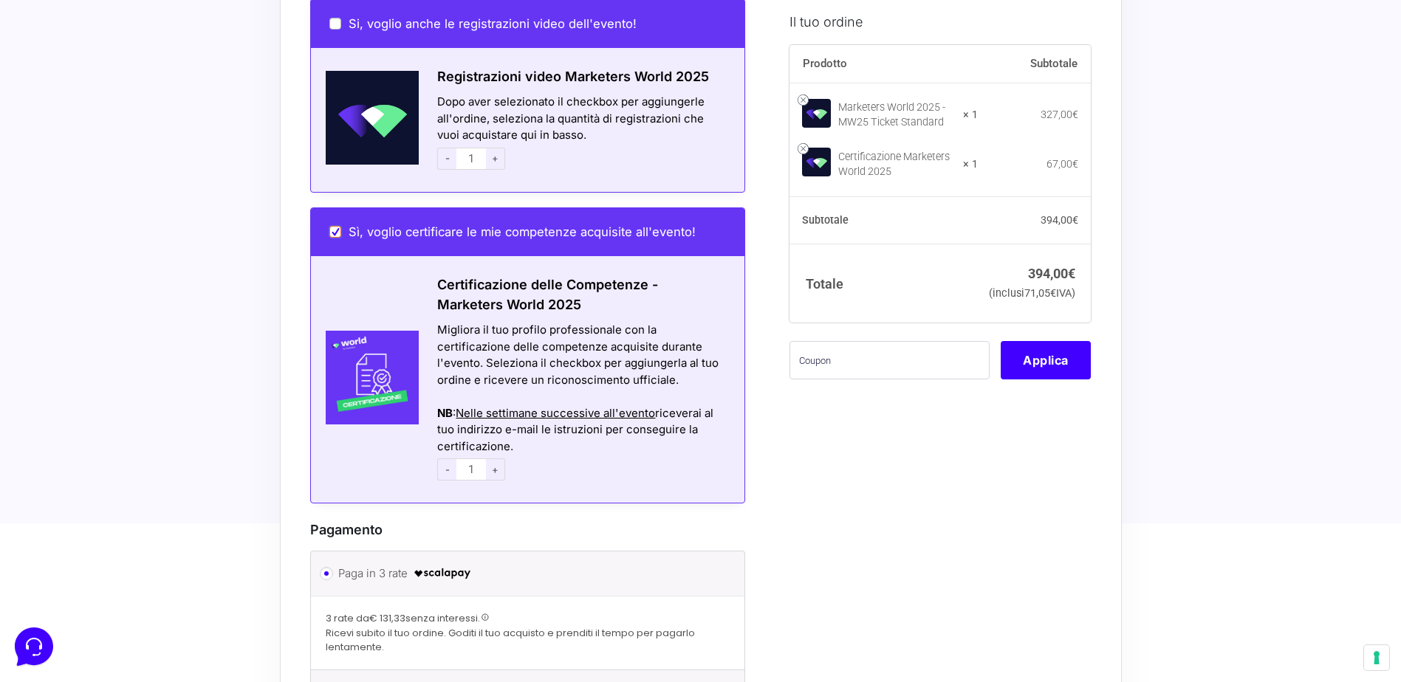
click at [337, 226] on input "Sì, voglio certificare le mie competenze acquisite all'evento!" at bounding box center [335, 232] width 12 height 12
checkbox input "false"
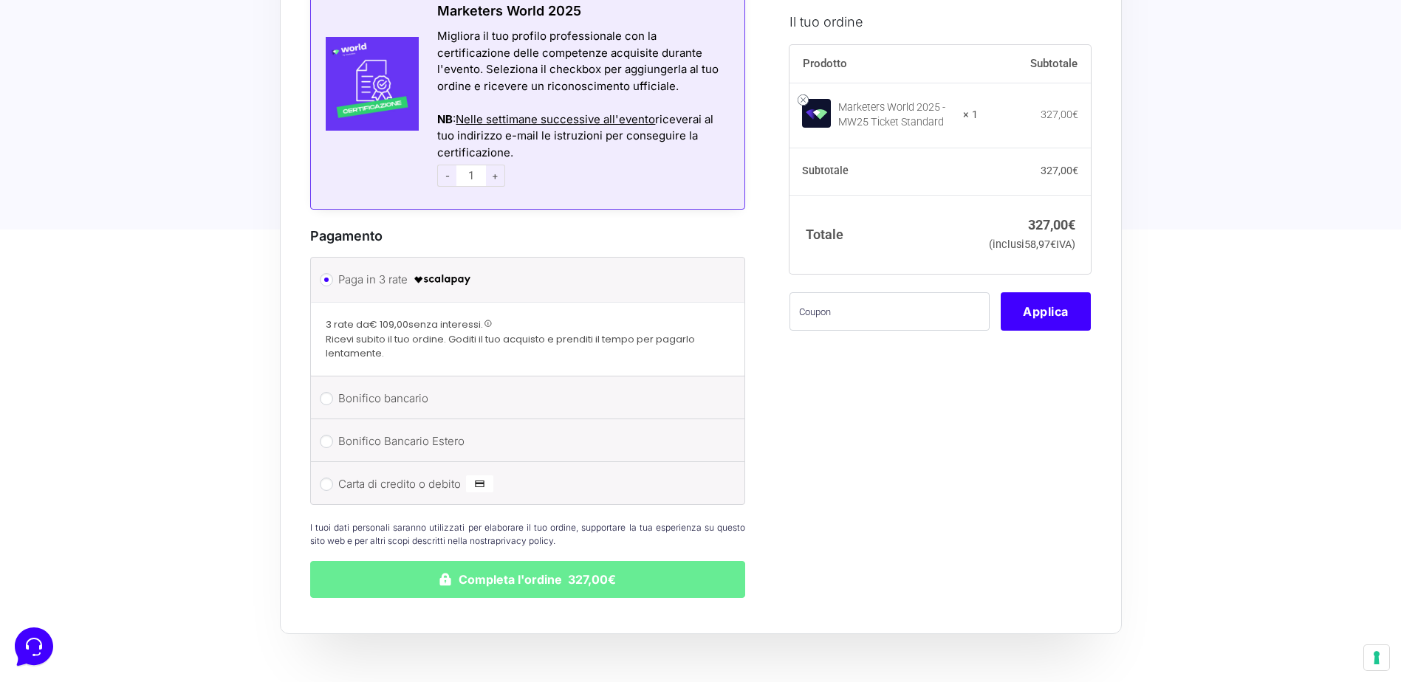
scroll to position [1698, 0]
click at [329, 476] on input "Carta di credito o debito" at bounding box center [326, 482] width 13 height 13
radio input "true"
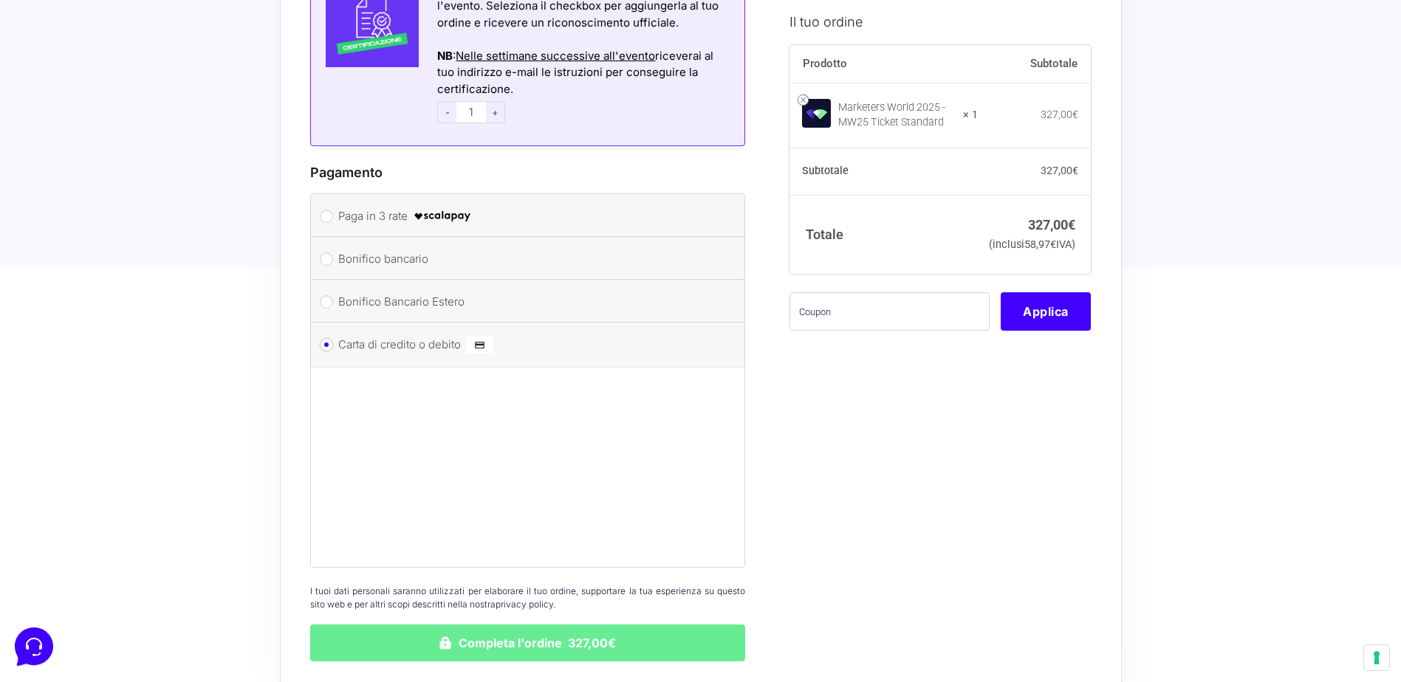
scroll to position [1772, 0]
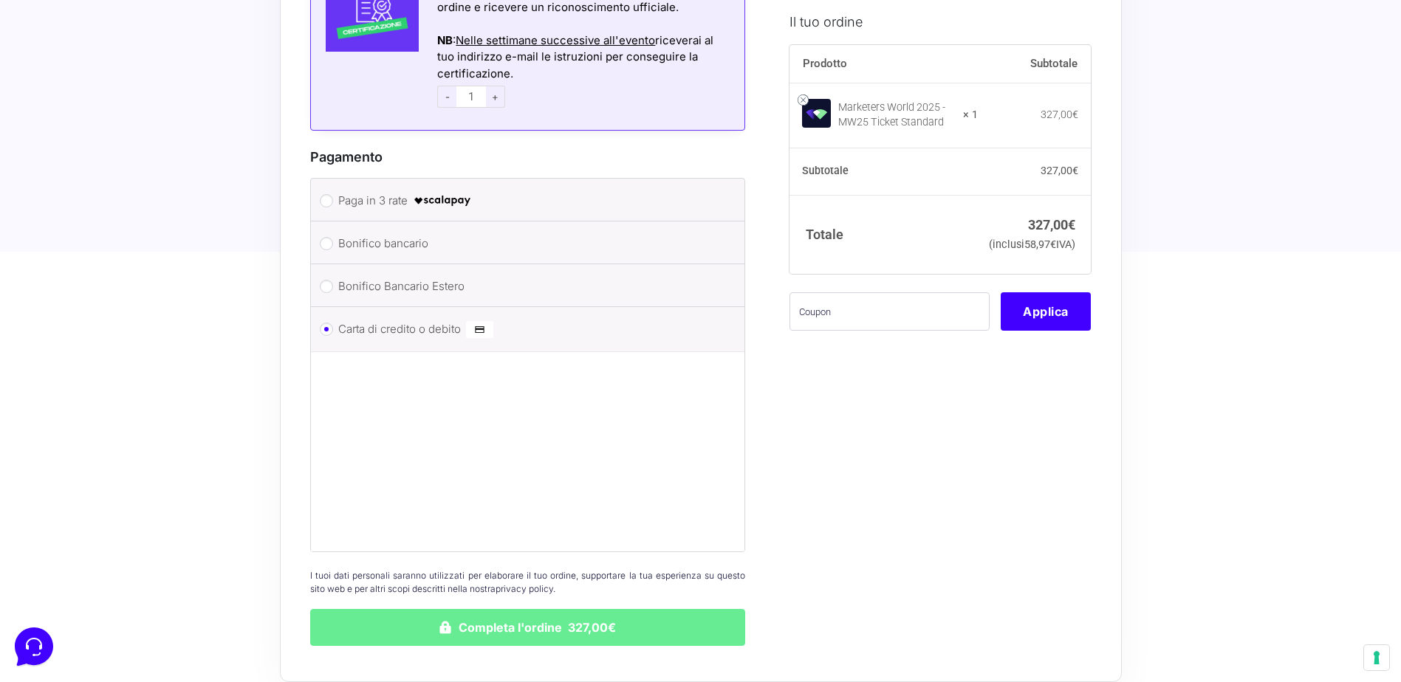
scroll to position [1930, 0]
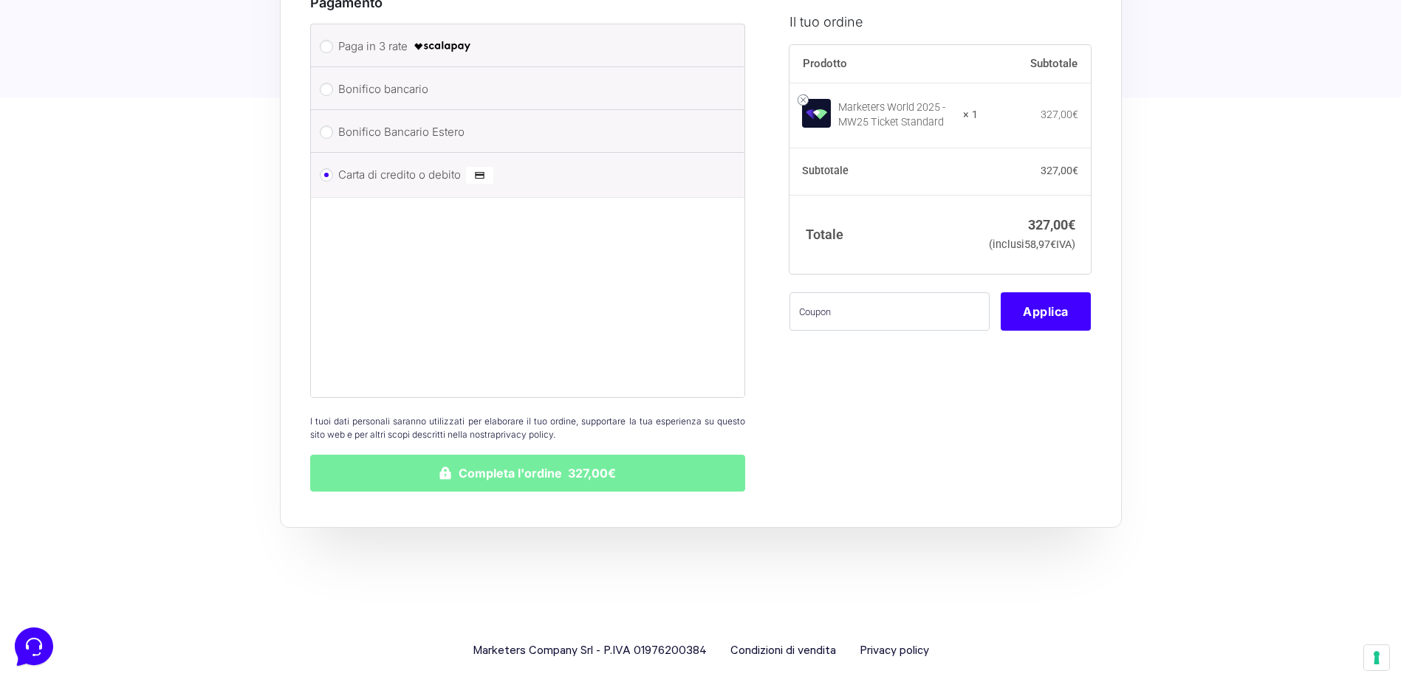
click at [504, 459] on button "Completa l'ordine 327,00€" at bounding box center [528, 473] width 436 height 37
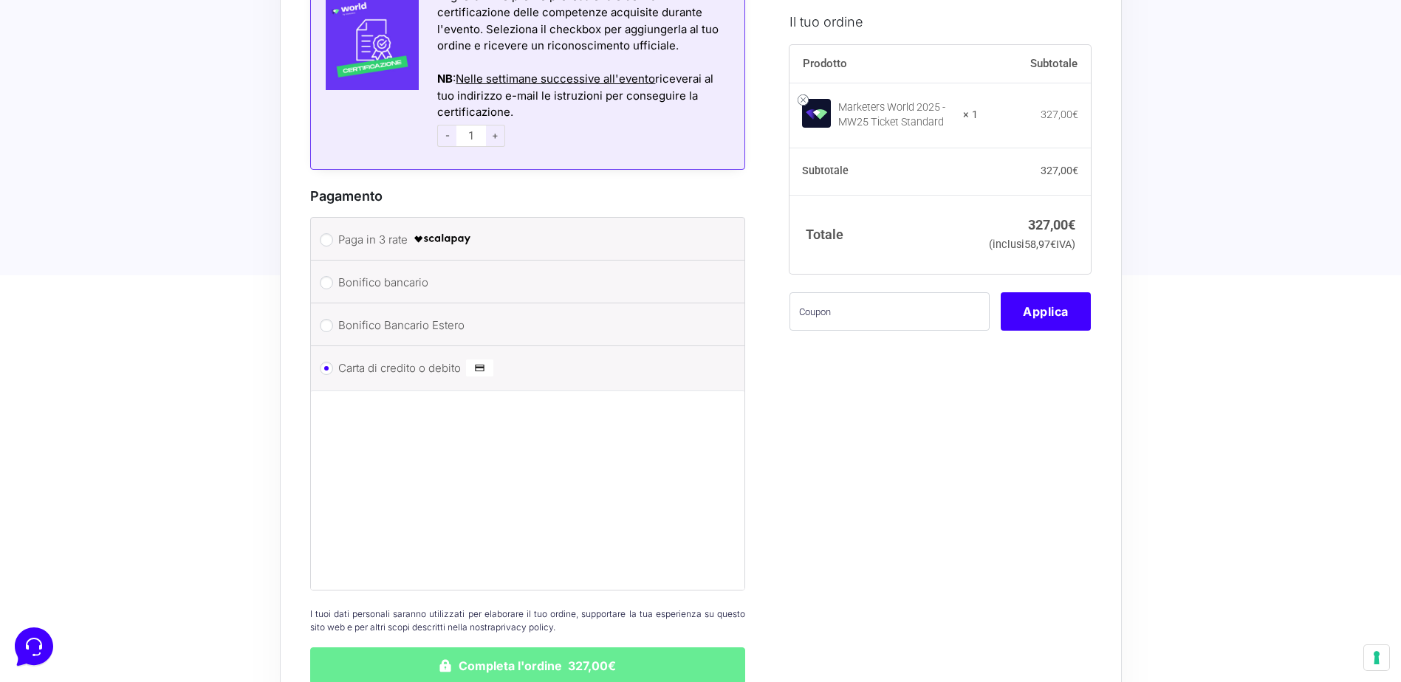
scroll to position [1886, 0]
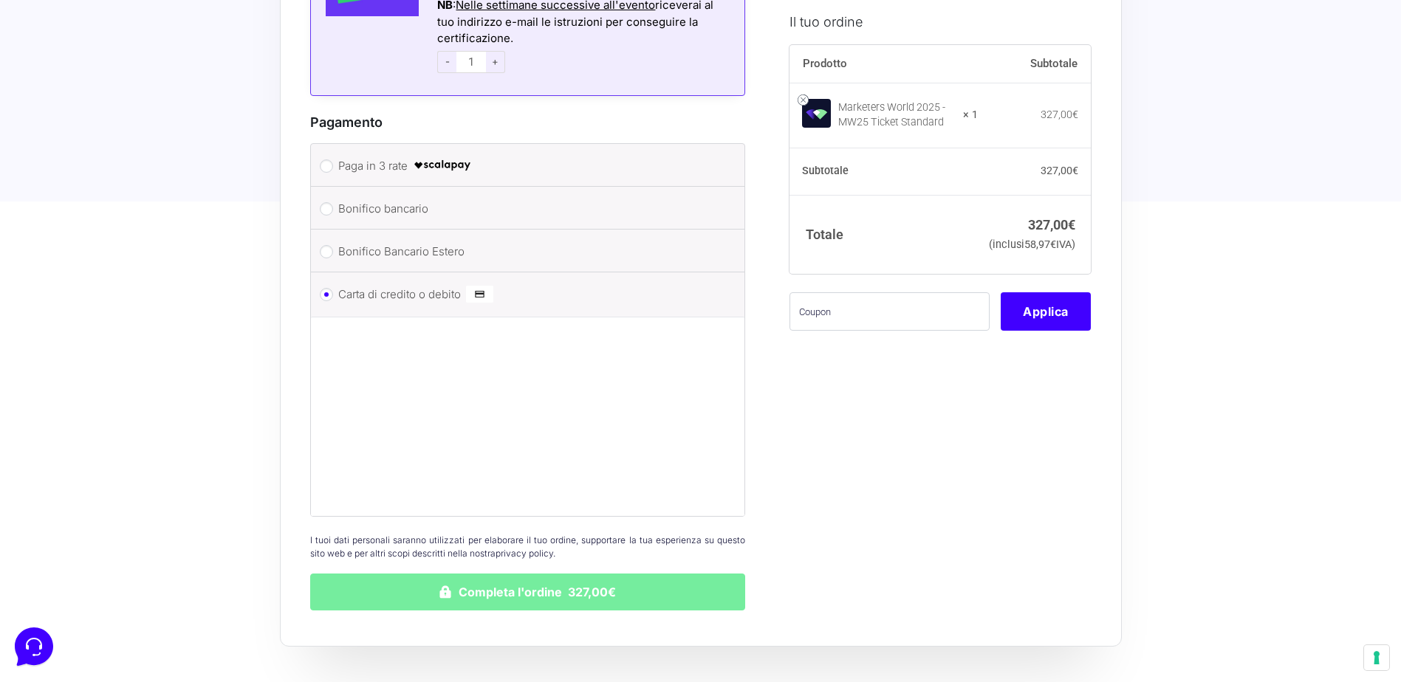
click at [552, 575] on button "Completa l'ordine 327,00€" at bounding box center [528, 592] width 436 height 37
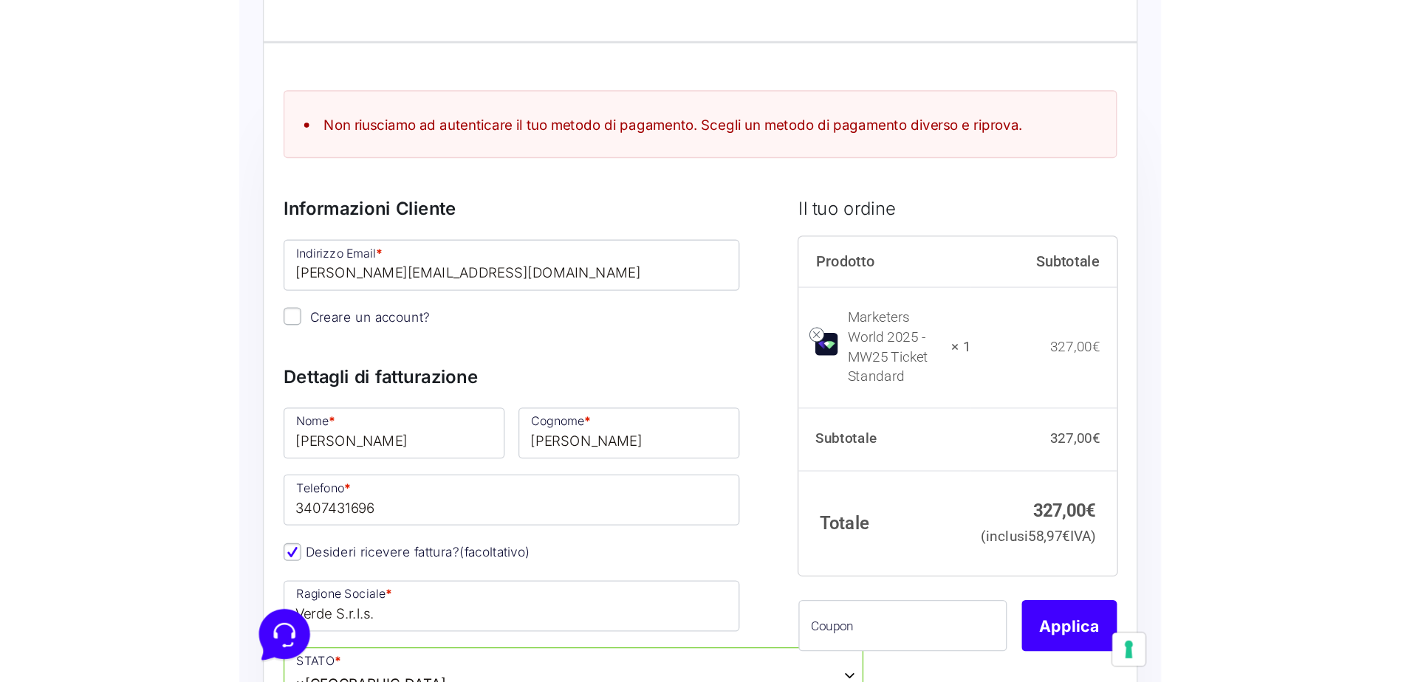
scroll to position [40, 0]
